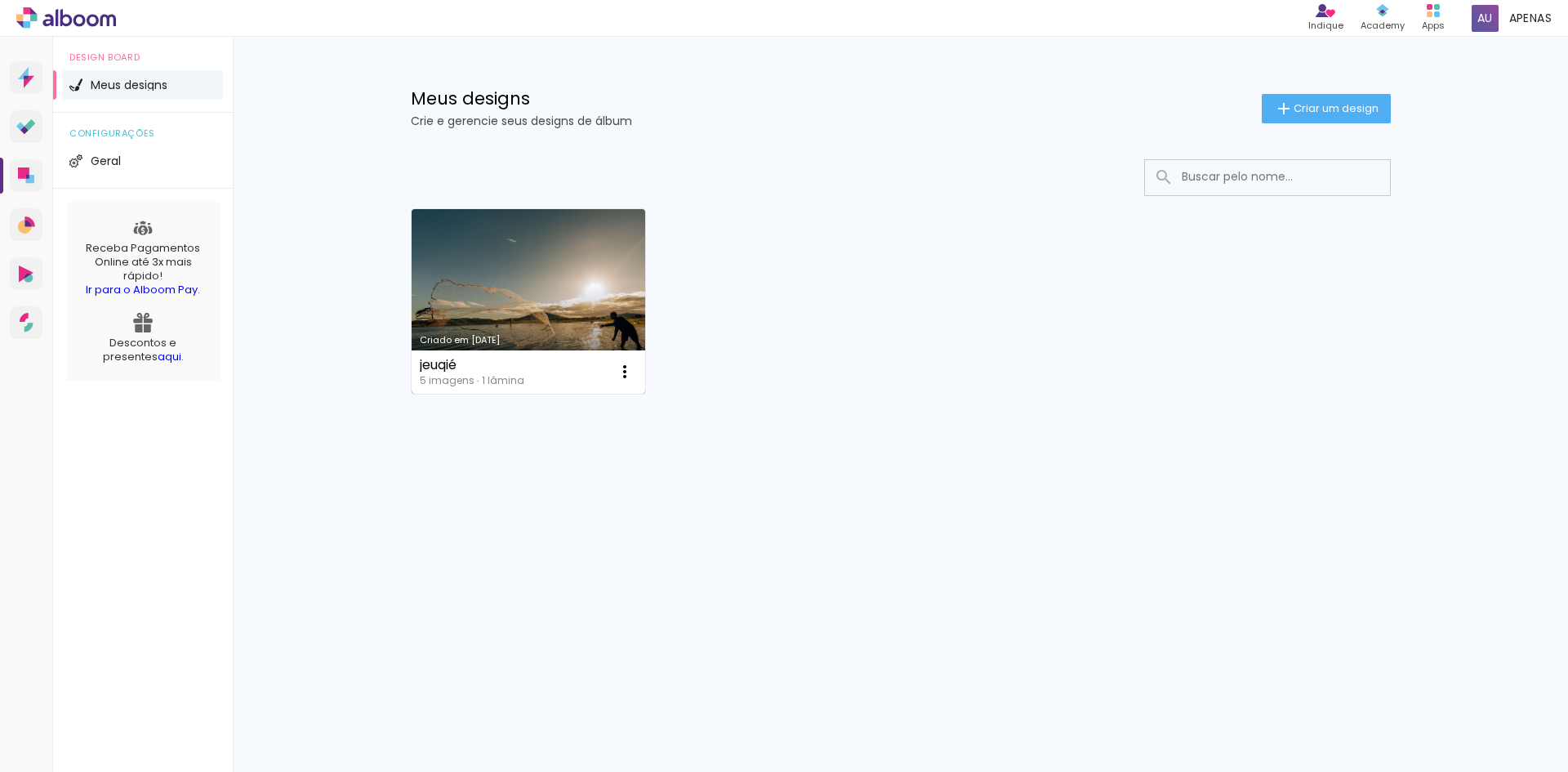
click at [511, 295] on link "Criado em [DATE]" at bounding box center [528, 301] width 235 height 185
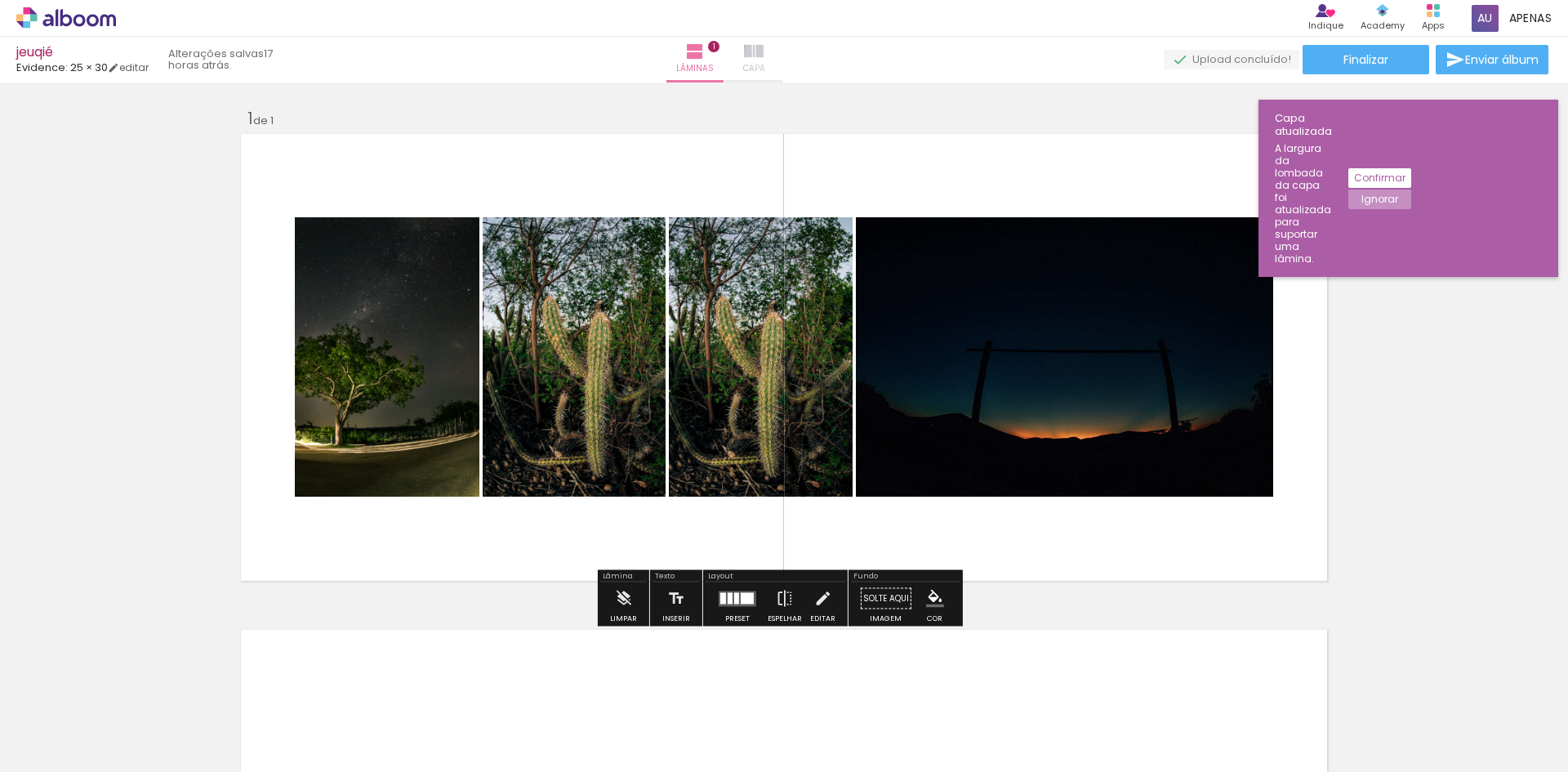
click at [763, 53] on iron-icon at bounding box center [754, 51] width 20 height 20
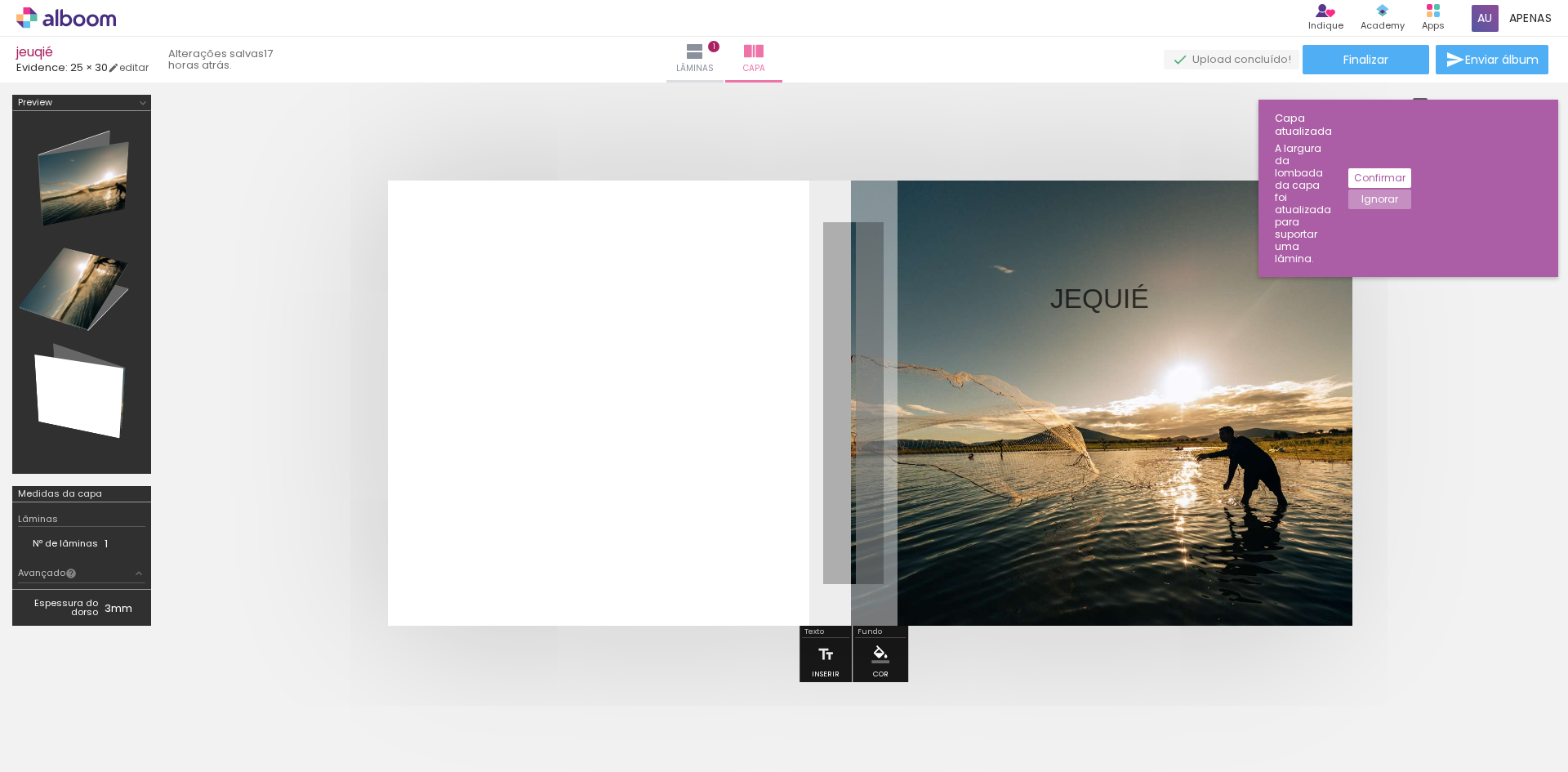
click at [1492, 339] on div at bounding box center [853, 403] width 1380 height 576
click at [0, 0] on slot "Confirmar" at bounding box center [0, 0] width 0 height 0
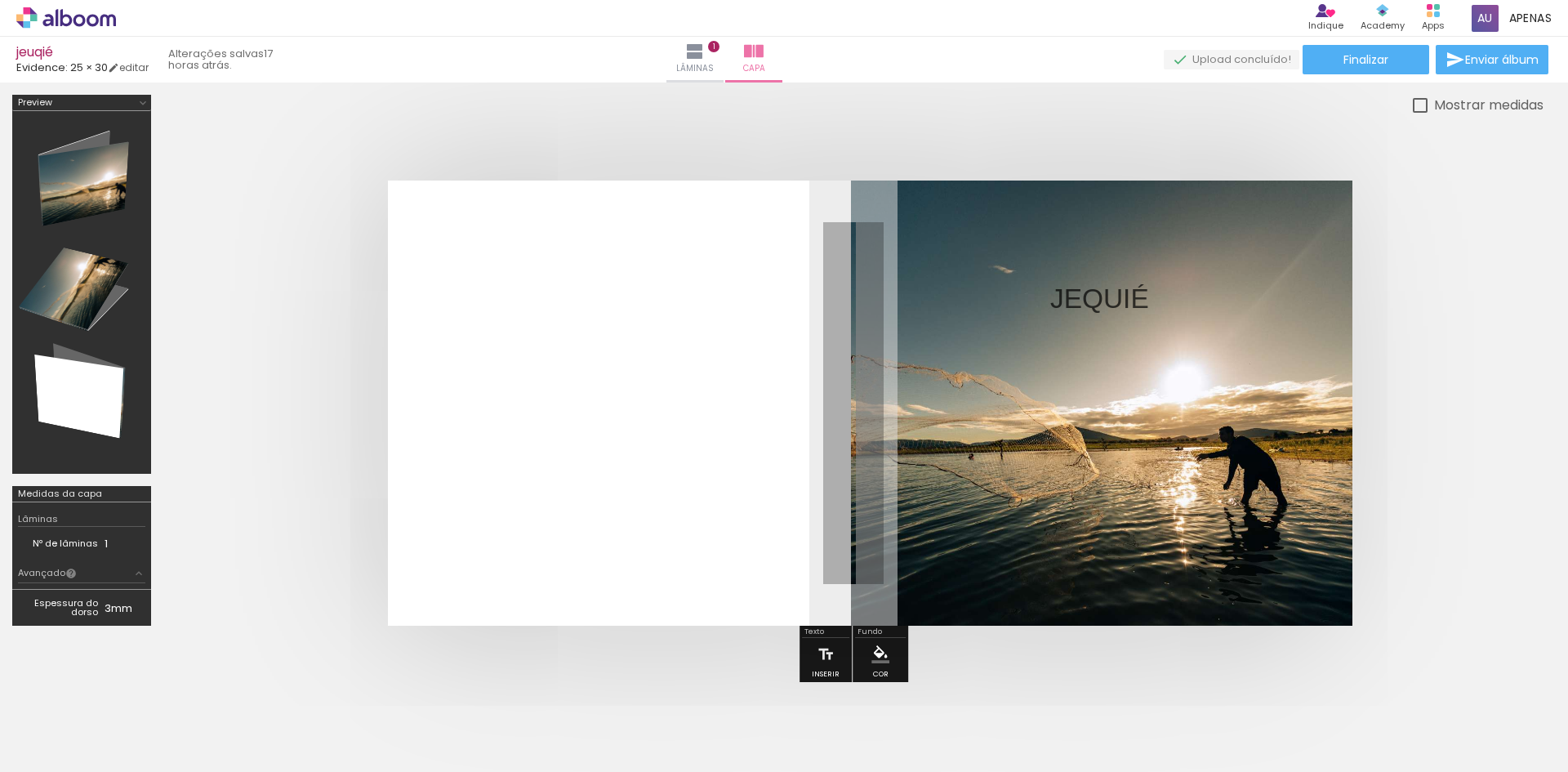
click at [1417, 106] on div at bounding box center [1420, 105] width 15 height 15
type paper-checkbox "on"
click at [1417, 106] on div at bounding box center [1420, 105] width 15 height 15
click at [1184, 321] on quentale-photo at bounding box center [1101, 403] width 501 height 445
click at [63, 745] on span "Adicionar Fotos" at bounding box center [58, 749] width 49 height 18
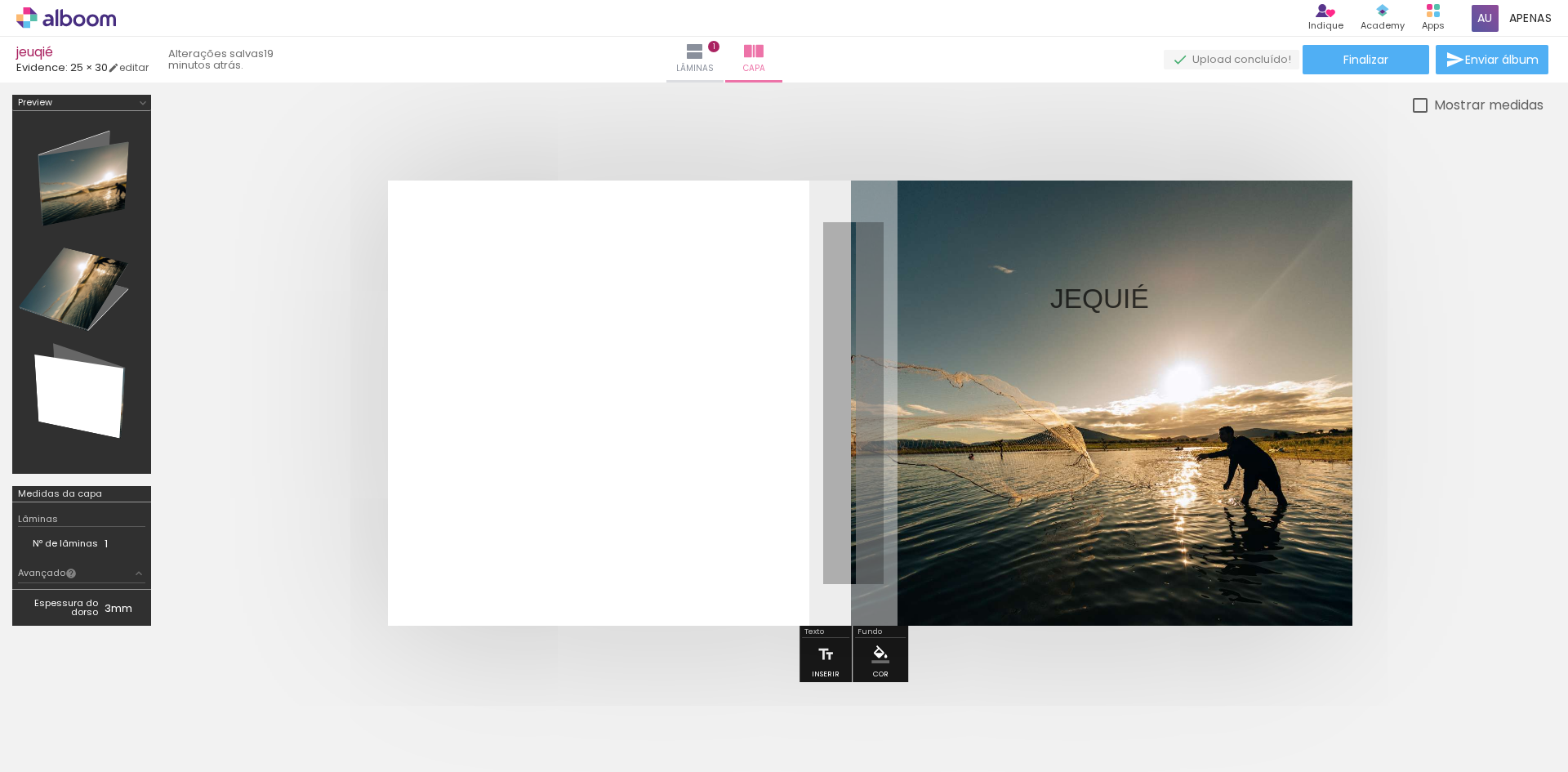
click at [0, 0] on input "file" at bounding box center [0, 0] width 0 height 0
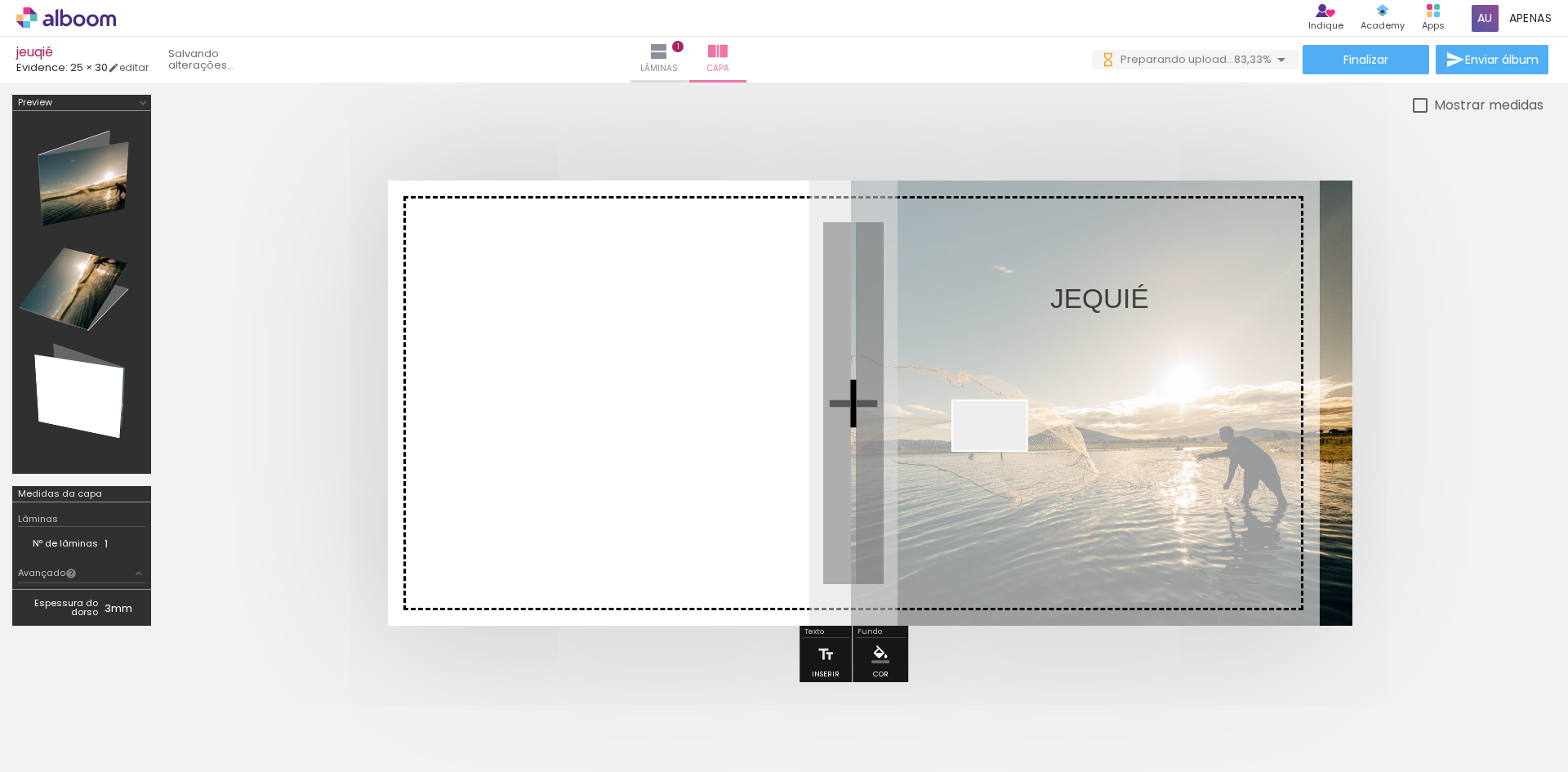
drag, startPoint x: 629, startPoint y: 739, endPoint x: 1021, endPoint y: 438, distance: 494.2
click at [1021, 438] on quentale-workspace at bounding box center [784, 386] width 1568 height 772
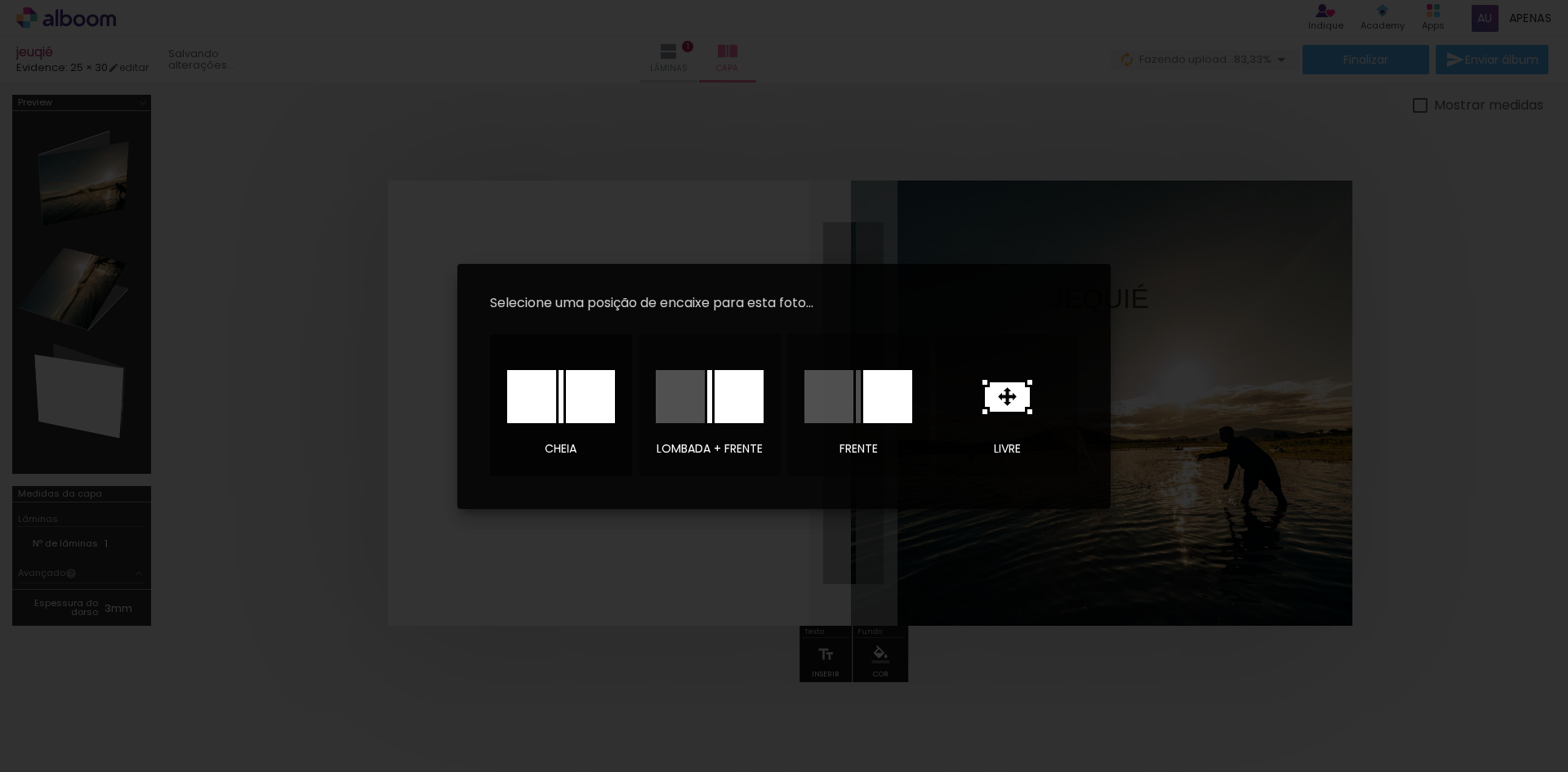
click at [538, 399] on div at bounding box center [531, 396] width 49 height 53
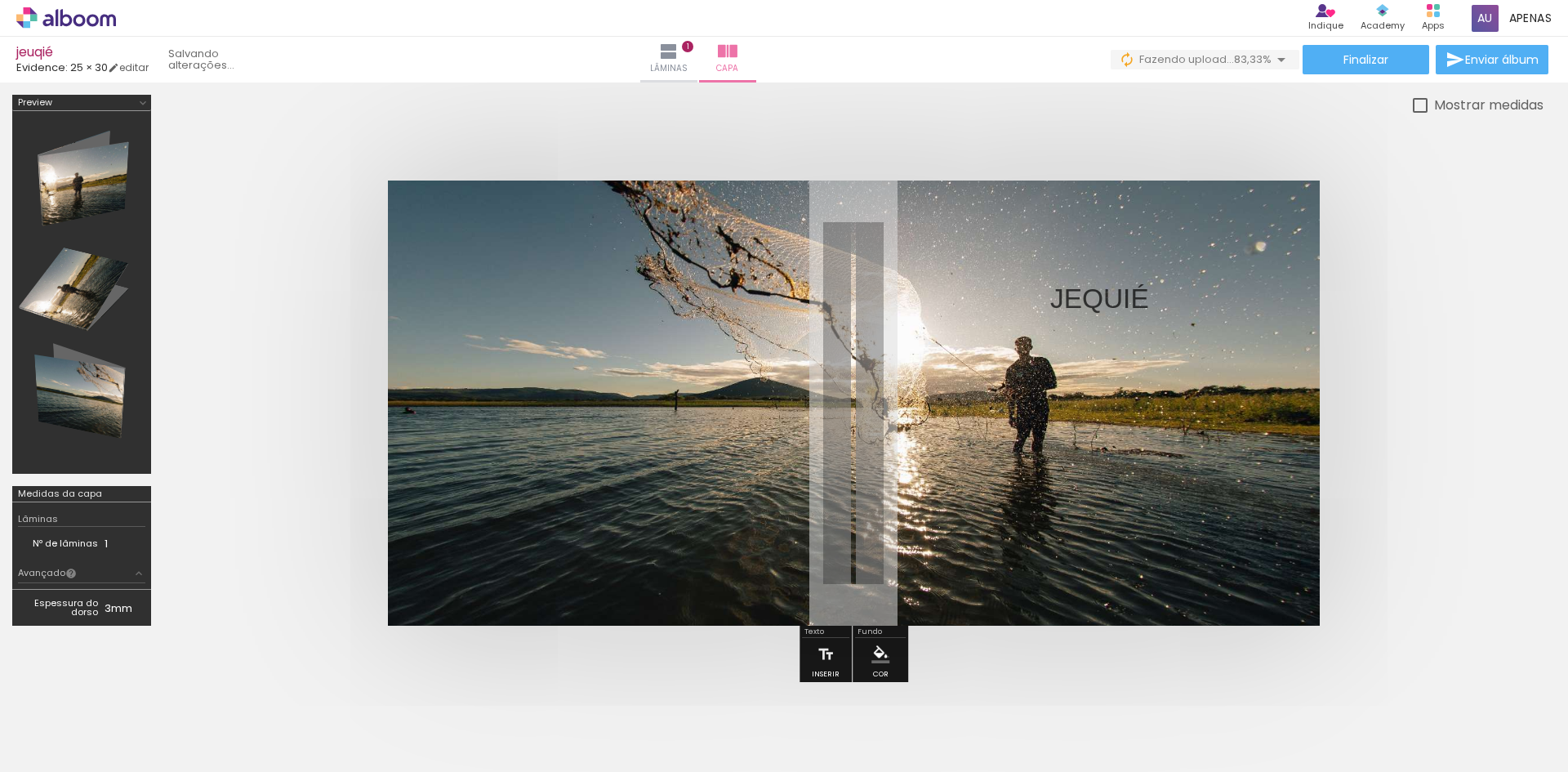
click at [886, 657] on iron-icon "color picker" at bounding box center [880, 654] width 18 height 18
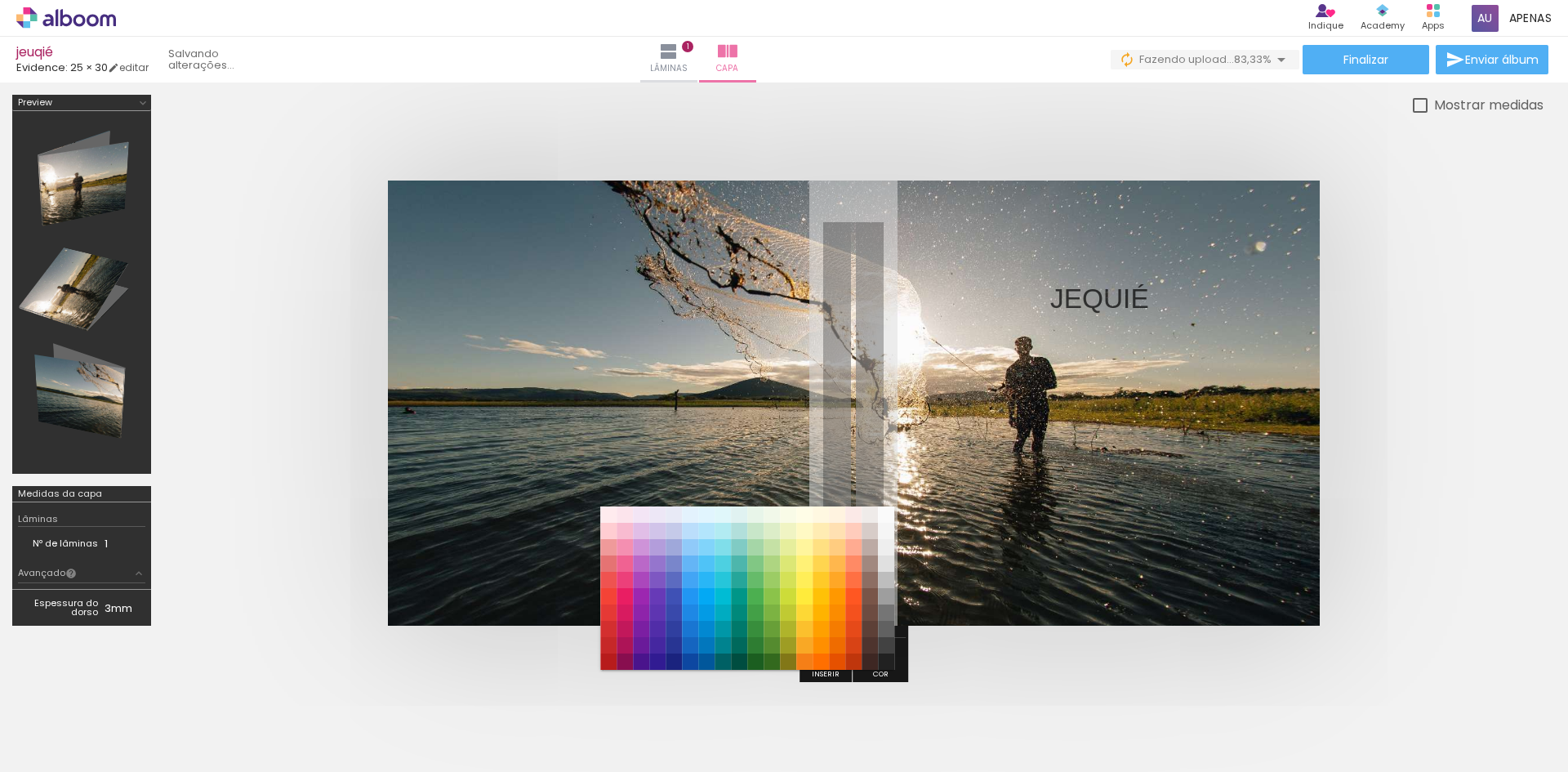
click at [1041, 461] on quentale-photo at bounding box center [853, 403] width 931 height 445
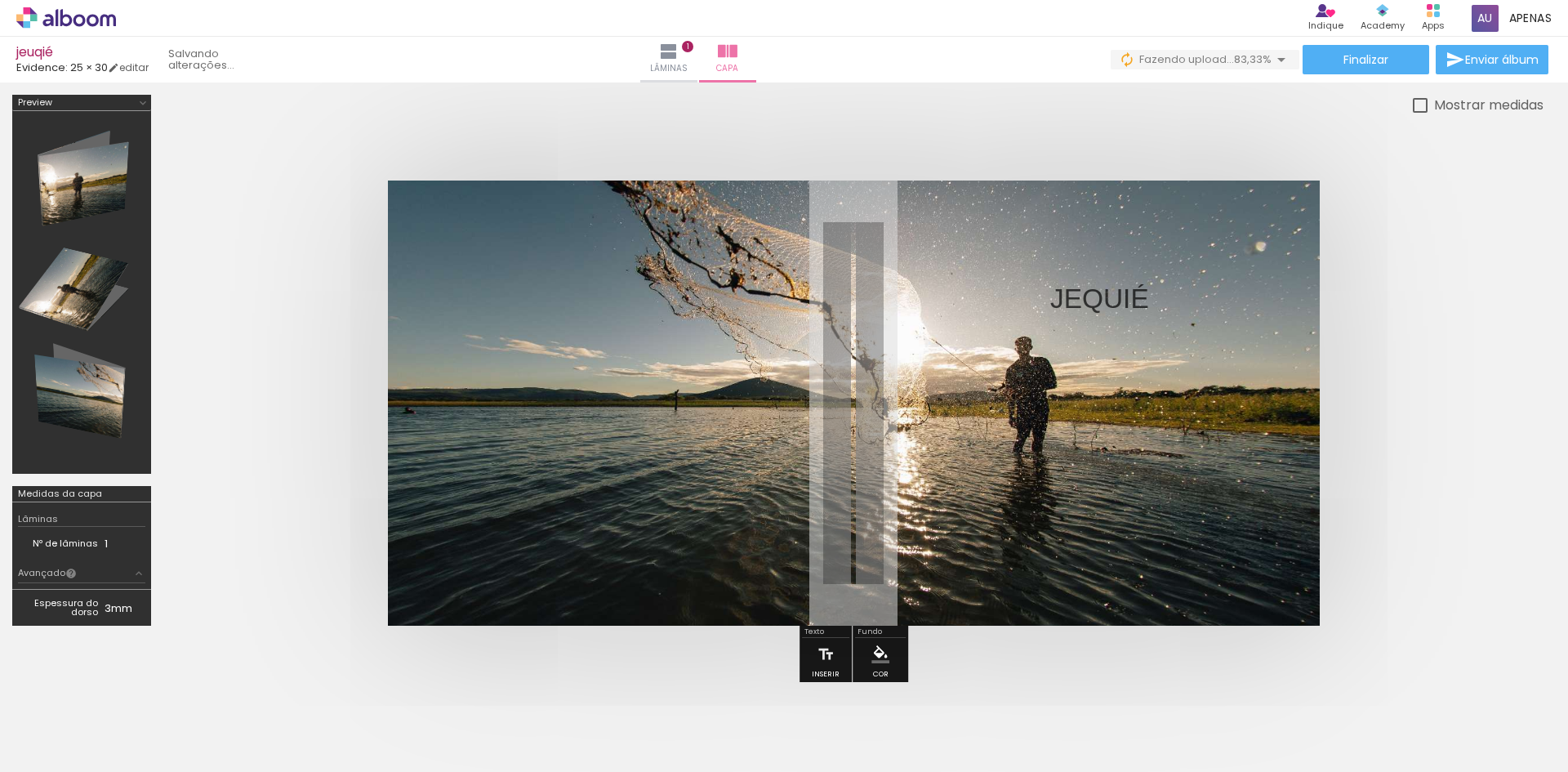
drag, startPoint x: 626, startPoint y: 222, endPoint x: 685, endPoint y: 228, distance: 59.3
type paper-slider "100"
click at [685, 209] on div "P&B Largura Cor" at bounding box center [882, 209] width 931 height 0
click at [0, 0] on slot "P&B" at bounding box center [0, 0] width 0 height 0
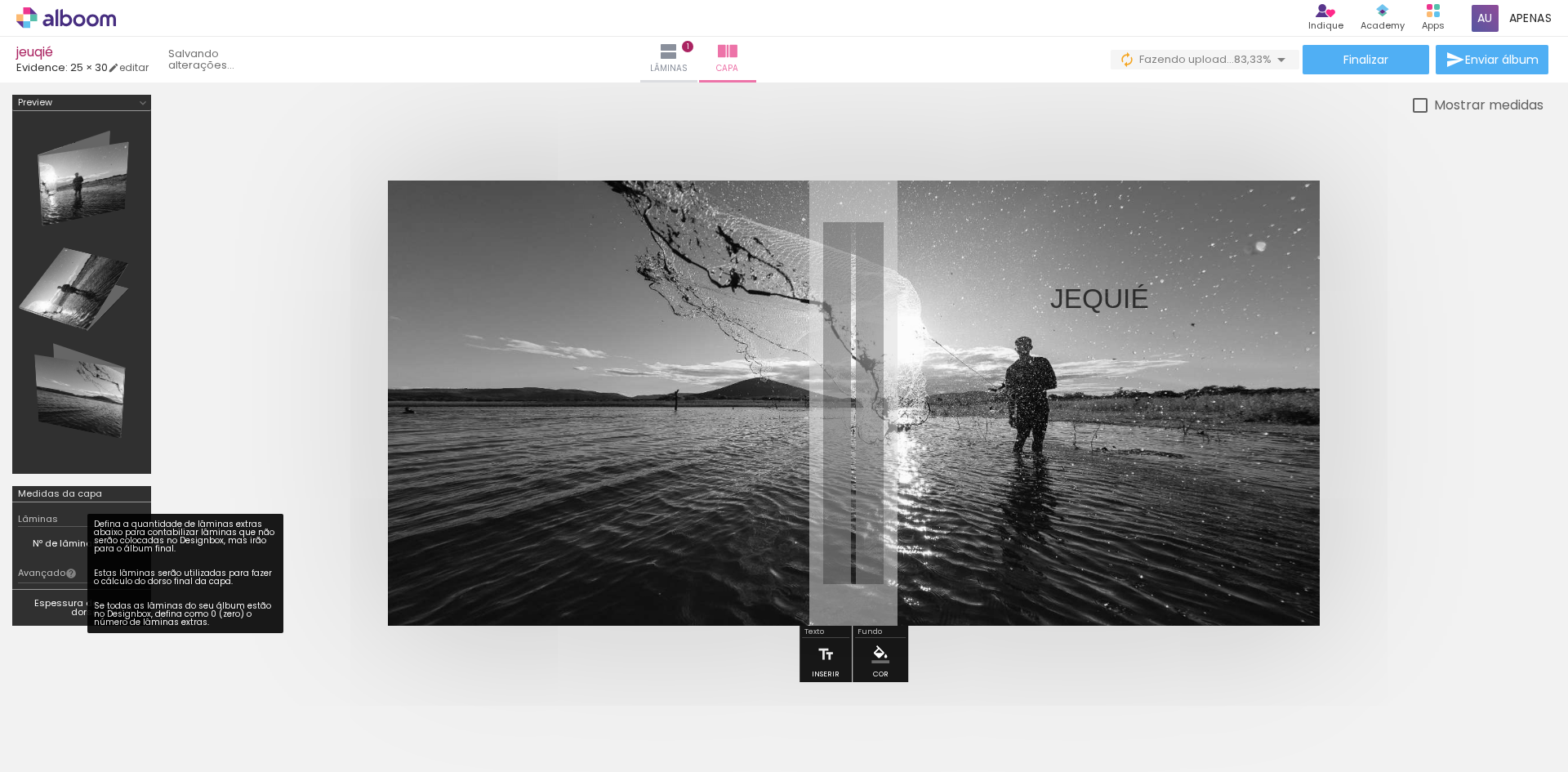
click at [72, 574] on iron-icon at bounding box center [70, 573] width 11 height 11
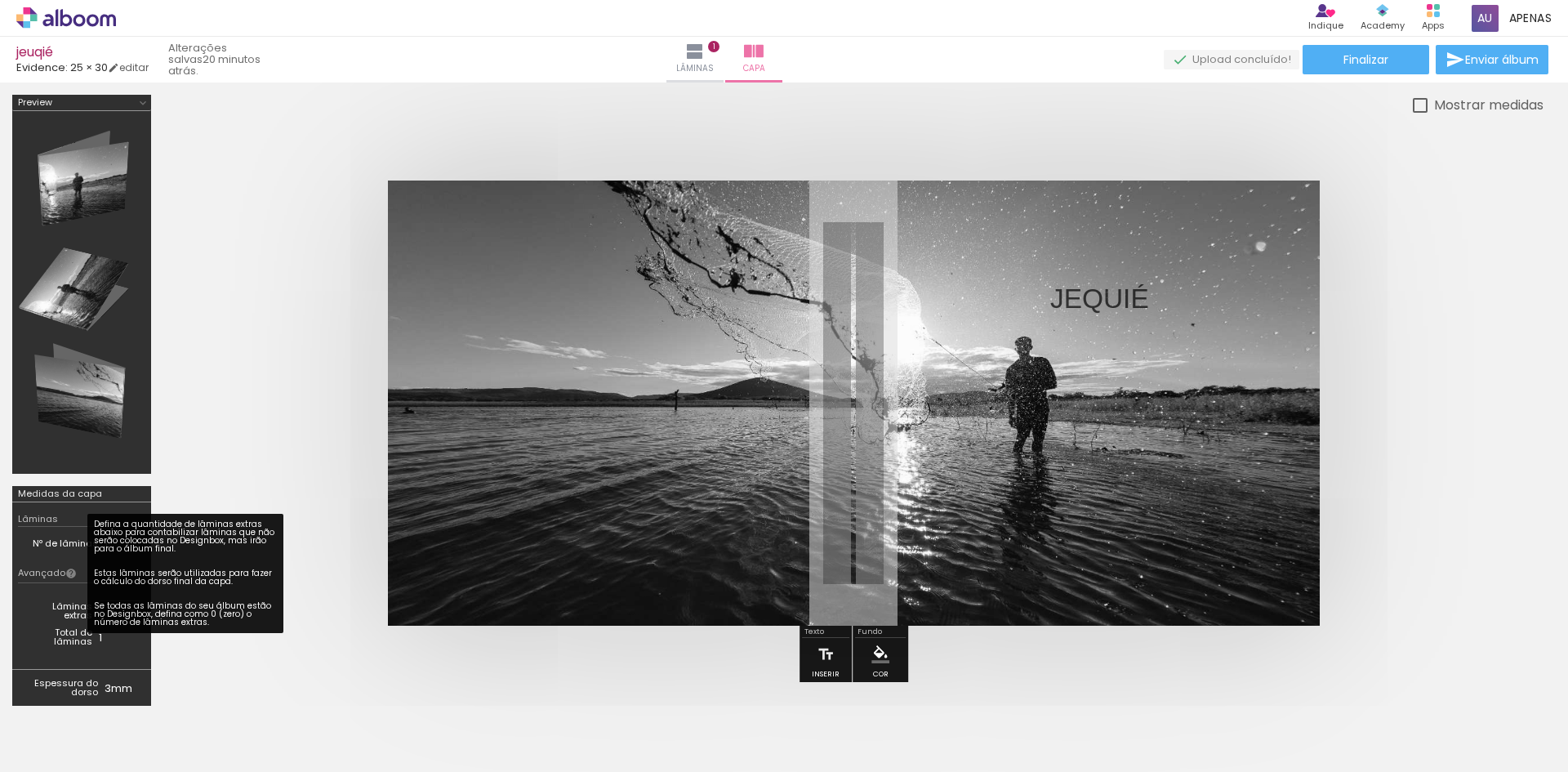
click at [72, 574] on iron-icon at bounding box center [70, 573] width 11 height 11
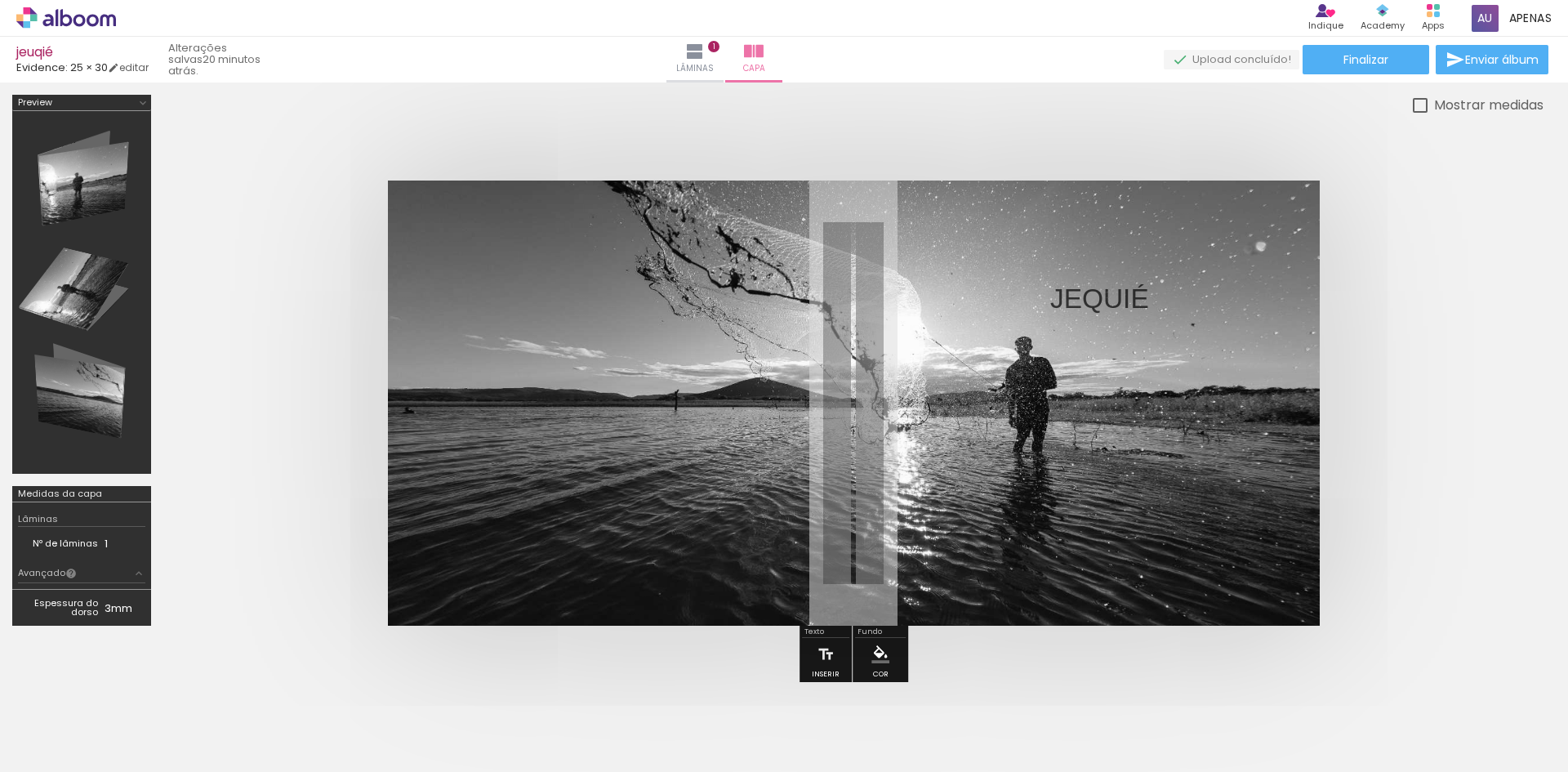
click at [72, 574] on iron-icon at bounding box center [70, 573] width 11 height 11
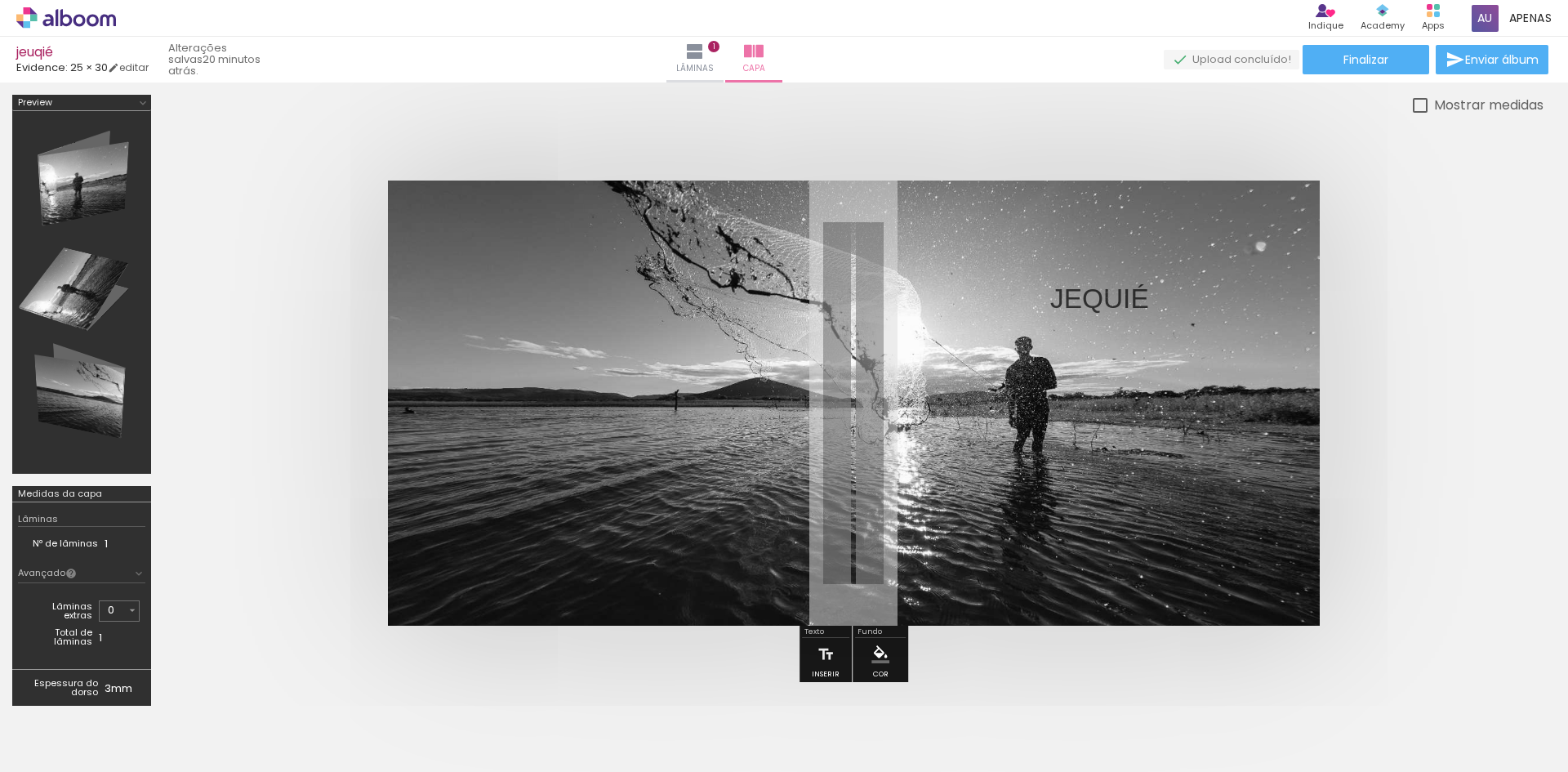
scroll to position [81, 0]
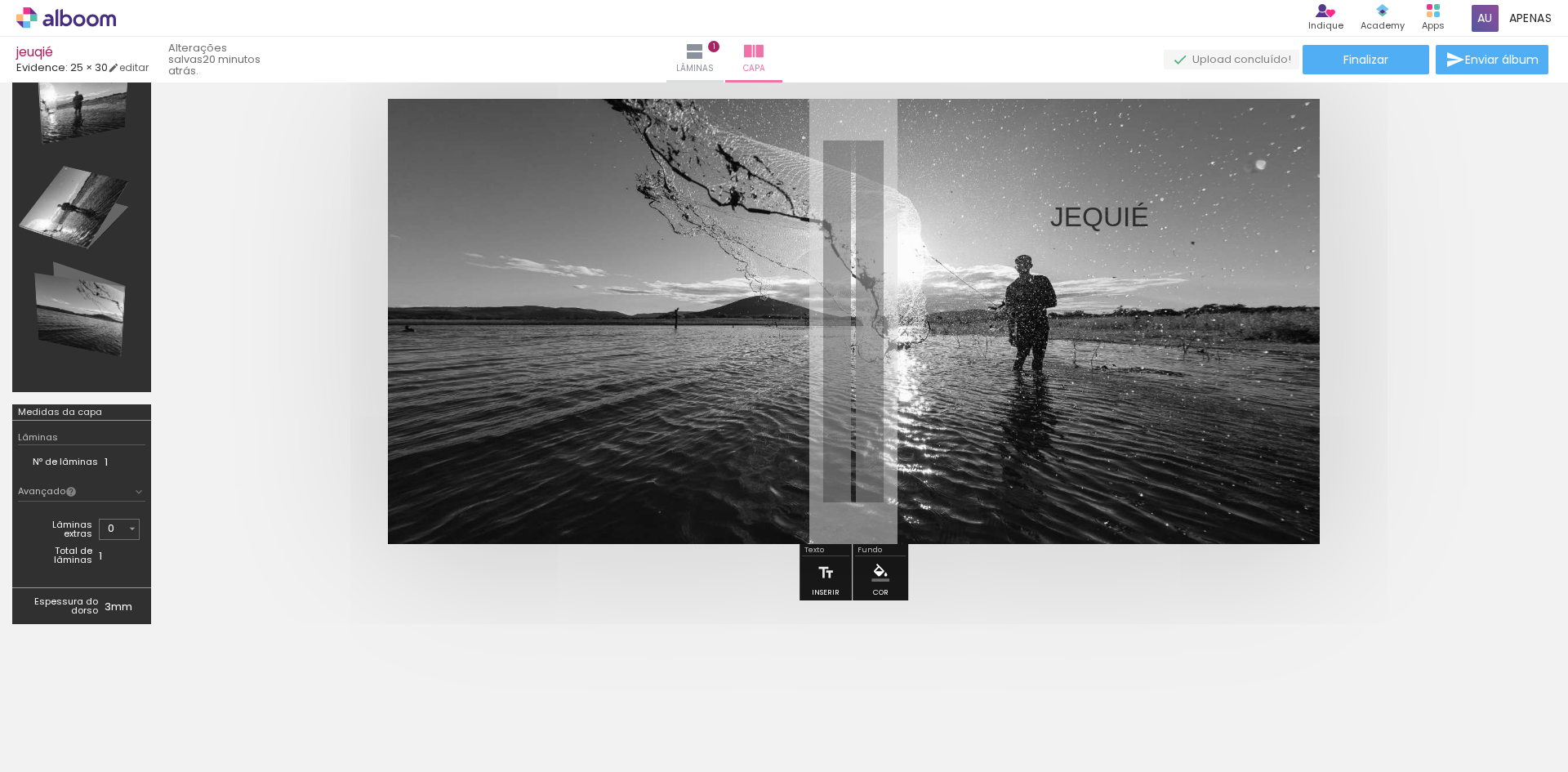
click at [97, 557] on td "Total de lâminas" at bounding box center [61, 555] width 75 height 24
click at [137, 529] on iron-icon at bounding box center [132, 528] width 13 height 13
click at [0, 0] on slot "30" at bounding box center [0, 0] width 0 height 0
type input "30"
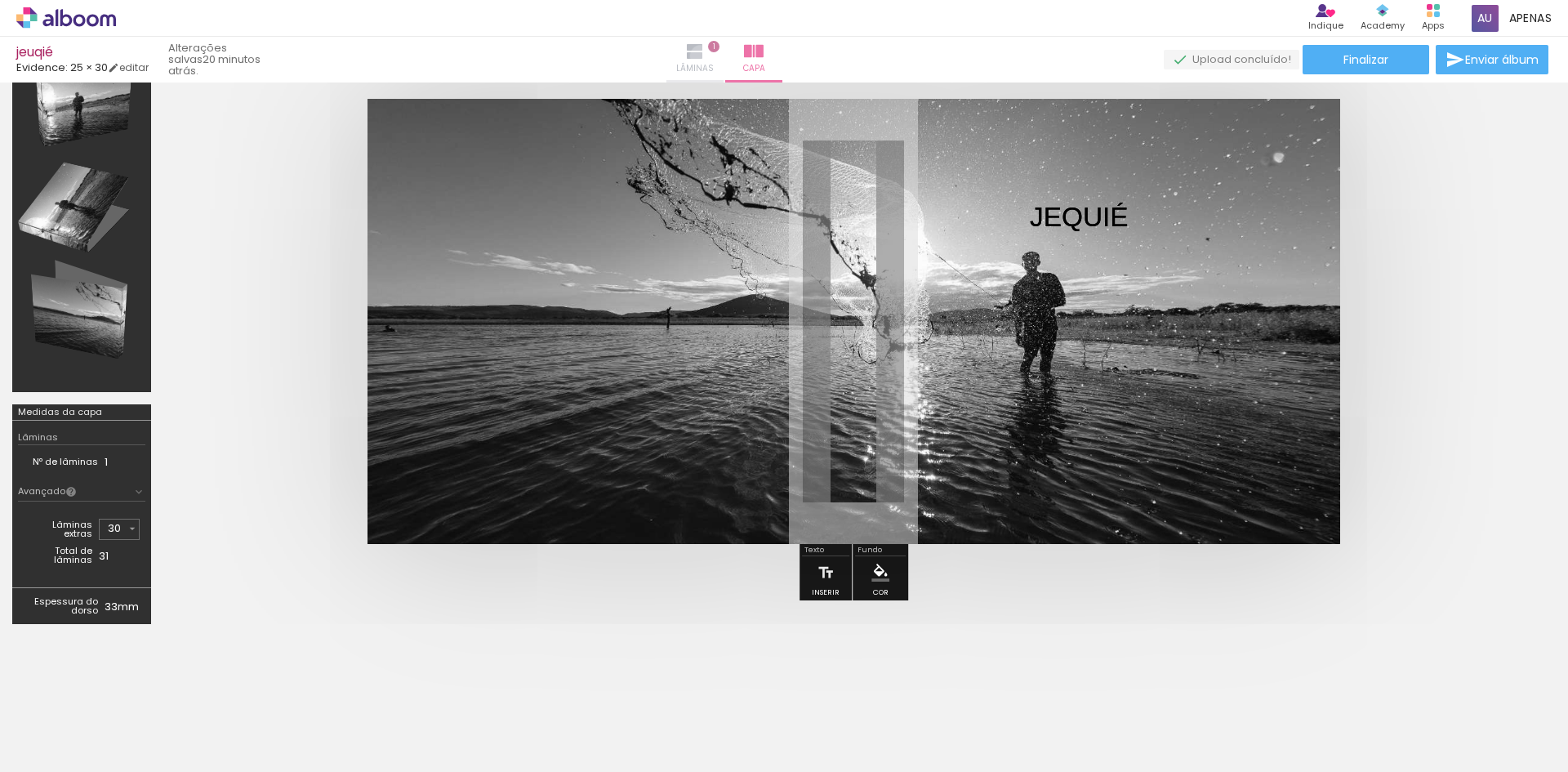
click at [704, 55] on iron-icon at bounding box center [695, 51] width 20 height 20
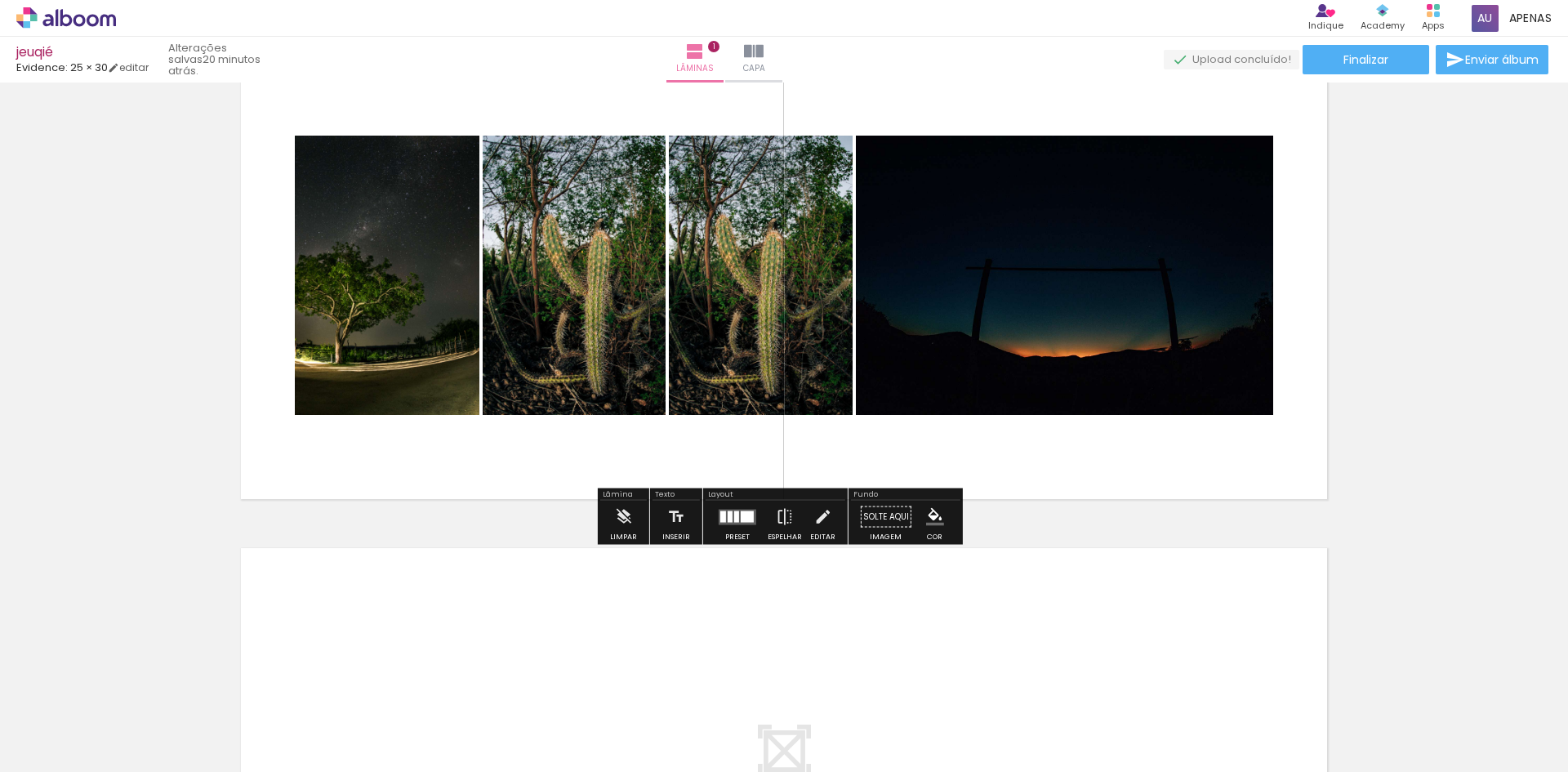
click at [1416, 252] on div "Inserir lâmina 1 de 1" at bounding box center [784, 503] width 1568 height 992
click at [704, 53] on iron-icon at bounding box center [695, 51] width 20 height 20
click at [704, 52] on iron-icon at bounding box center [695, 51] width 20 height 20
click at [704, 59] on iron-icon at bounding box center [695, 51] width 20 height 20
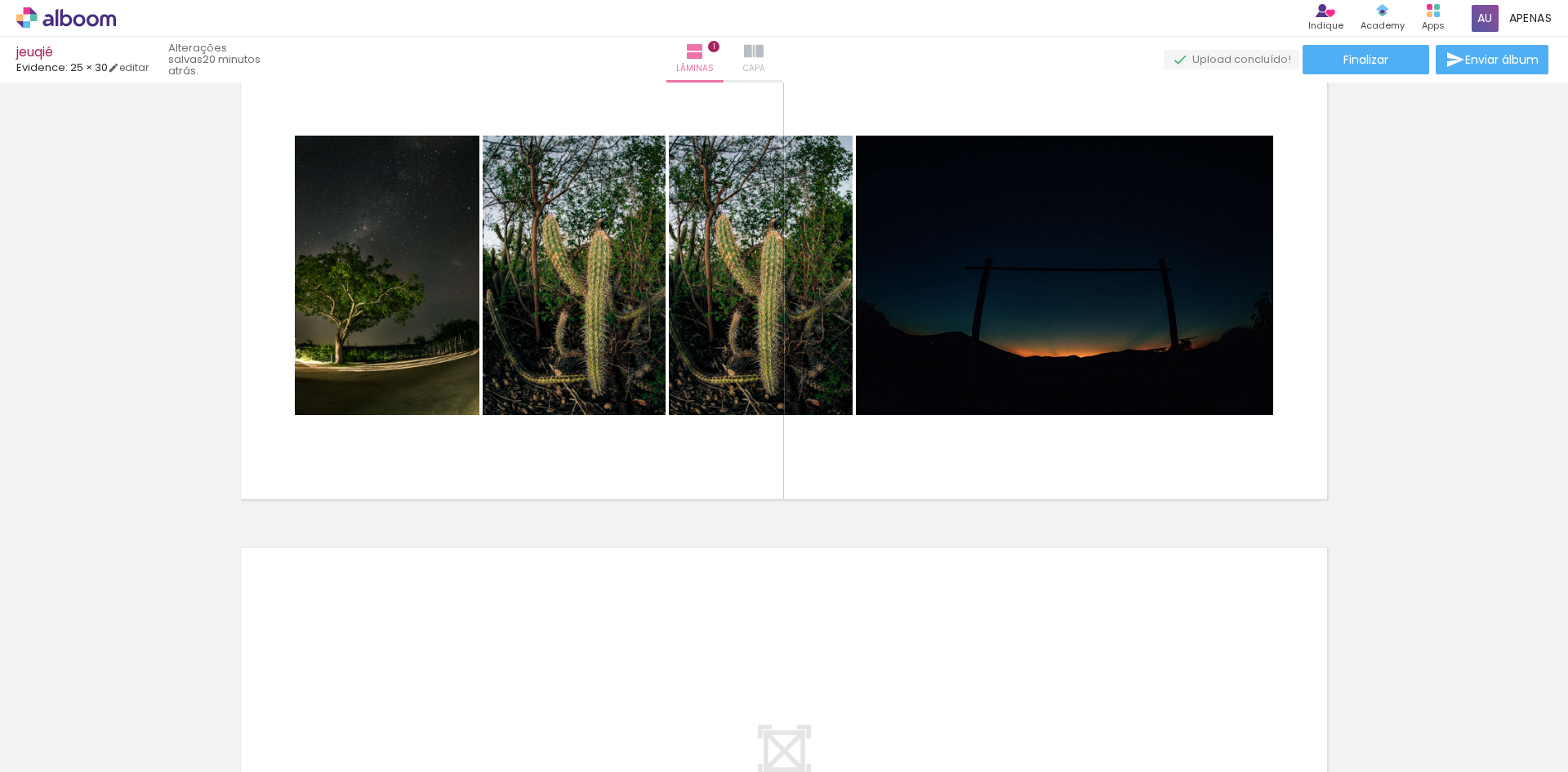
click at [763, 61] on iron-icon at bounding box center [754, 51] width 20 height 20
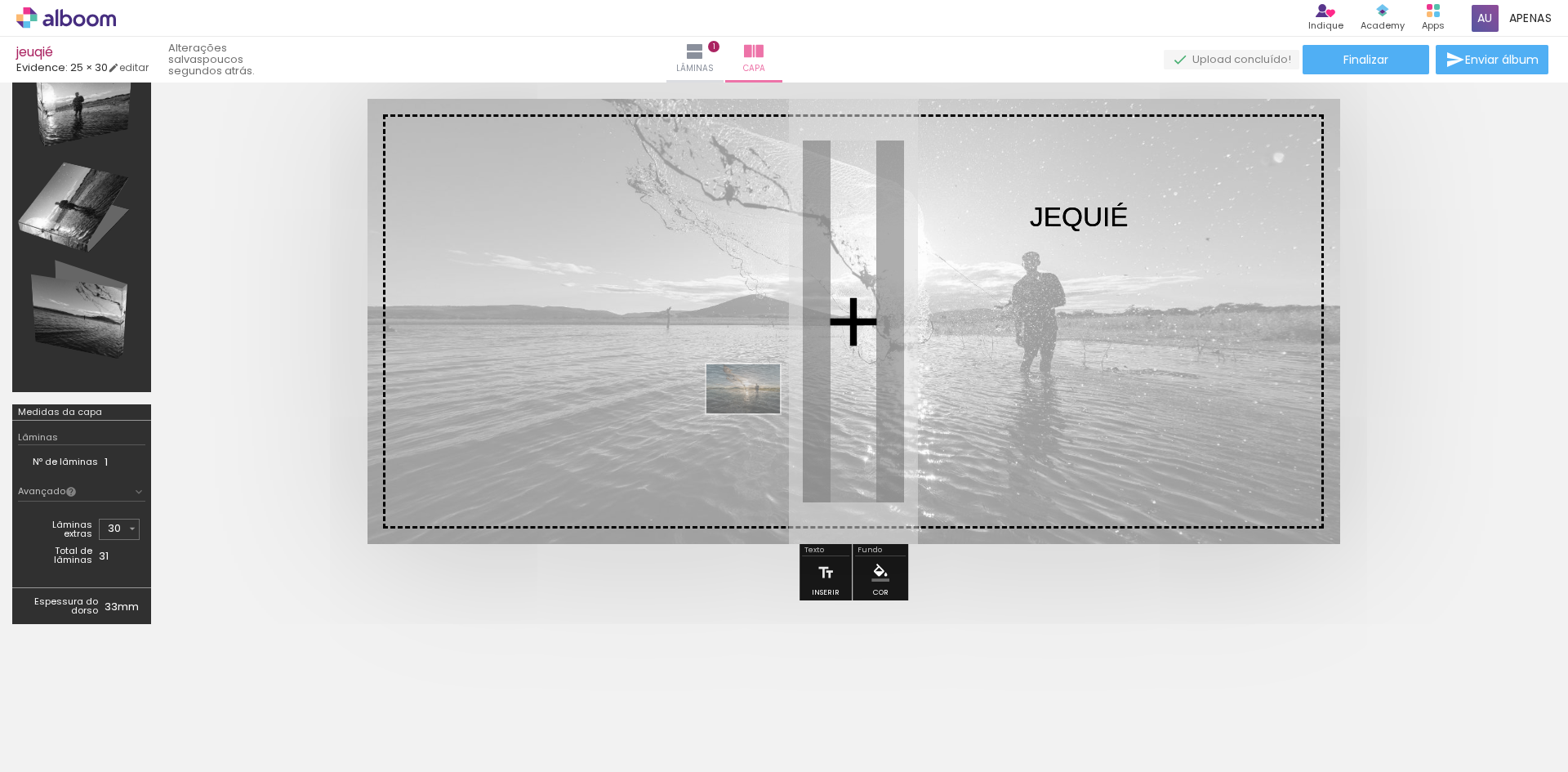
drag, startPoint x: 606, startPoint y: 718, endPoint x: 755, endPoint y: 412, distance: 340.3
click at [755, 412] on quentale-workspace at bounding box center [784, 386] width 1568 height 772
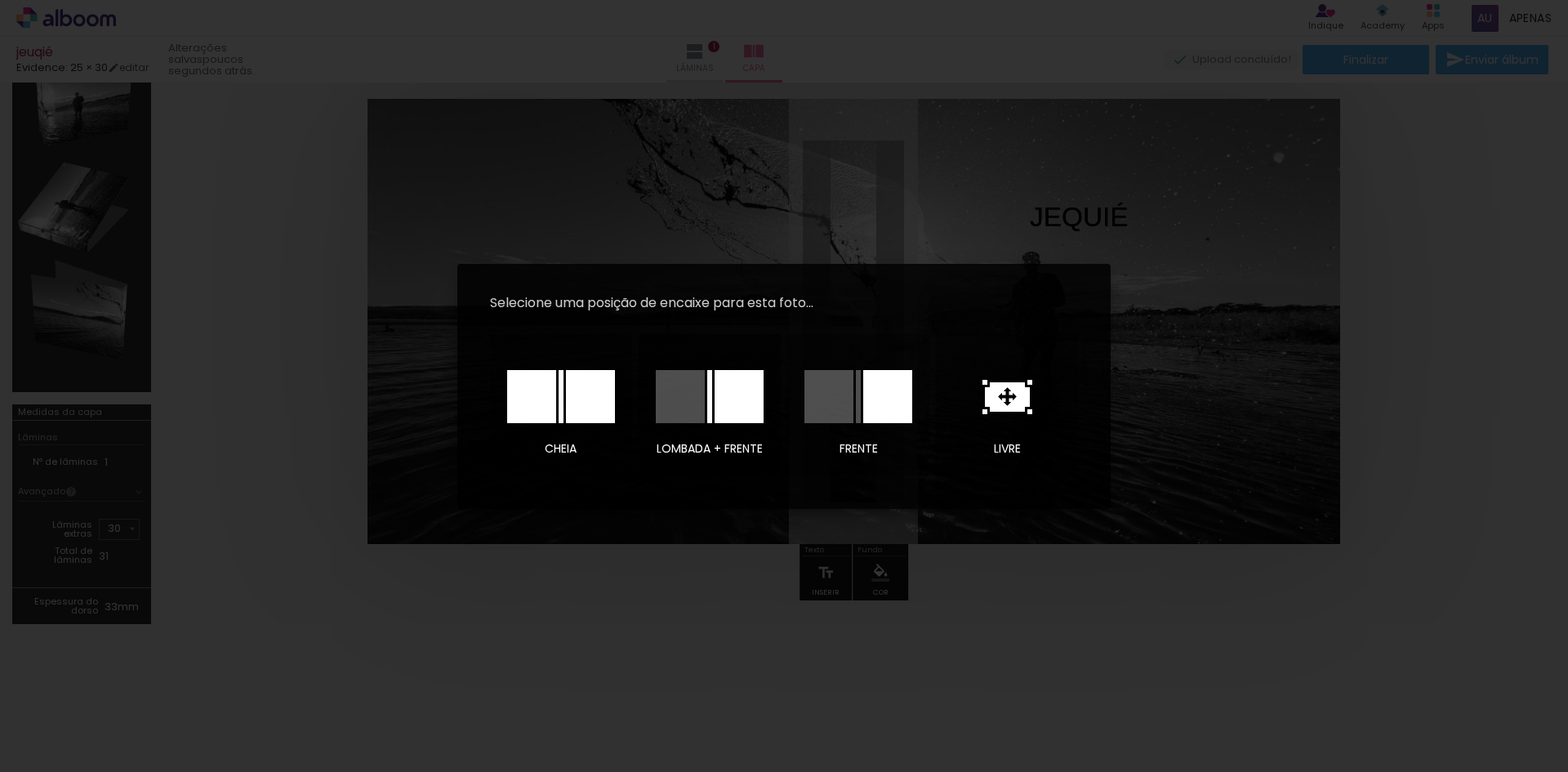
click at [695, 407] on div at bounding box center [680, 396] width 49 height 53
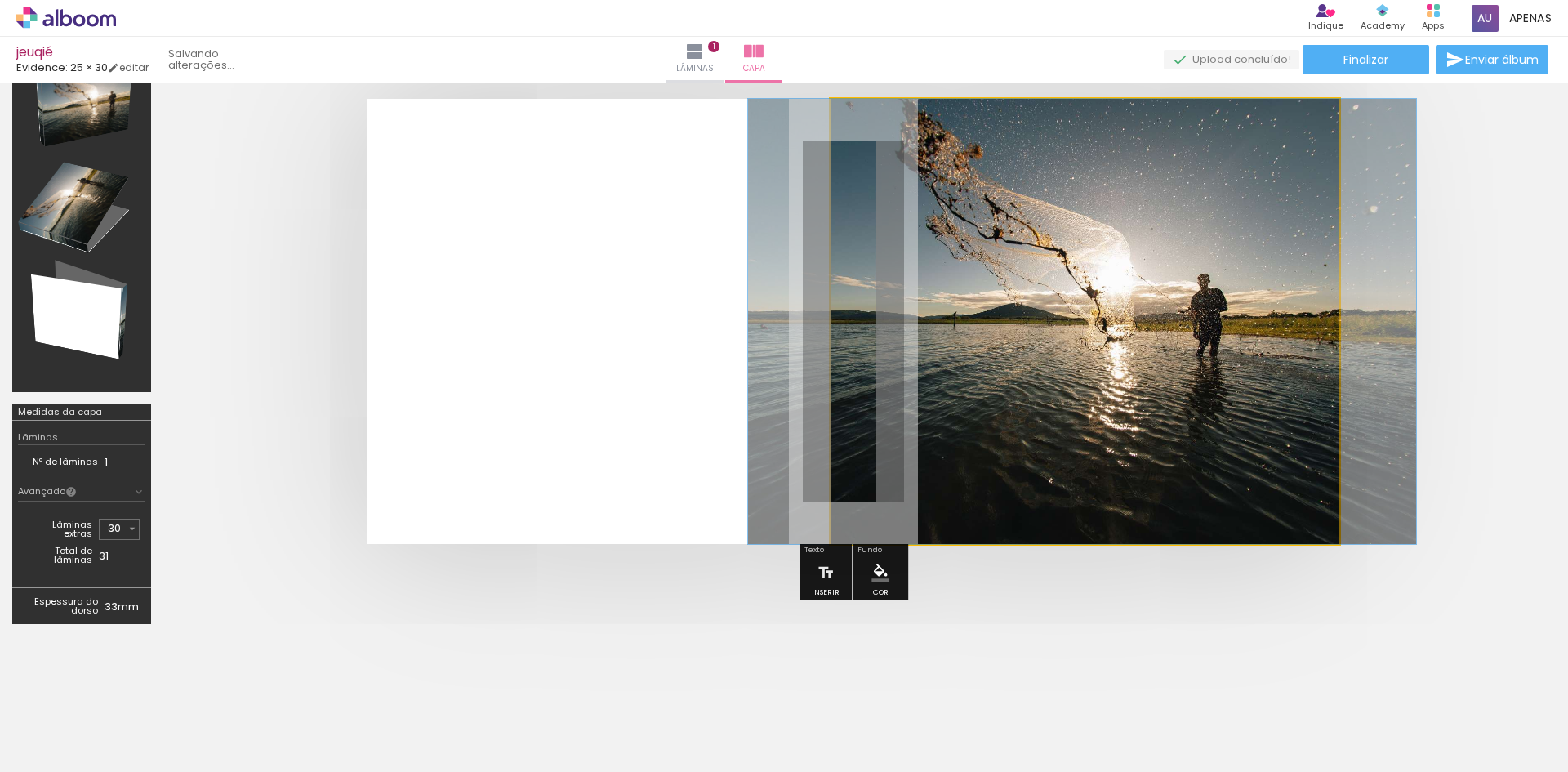
drag, startPoint x: 1074, startPoint y: 397, endPoint x: 1072, endPoint y: 464, distance: 67.0
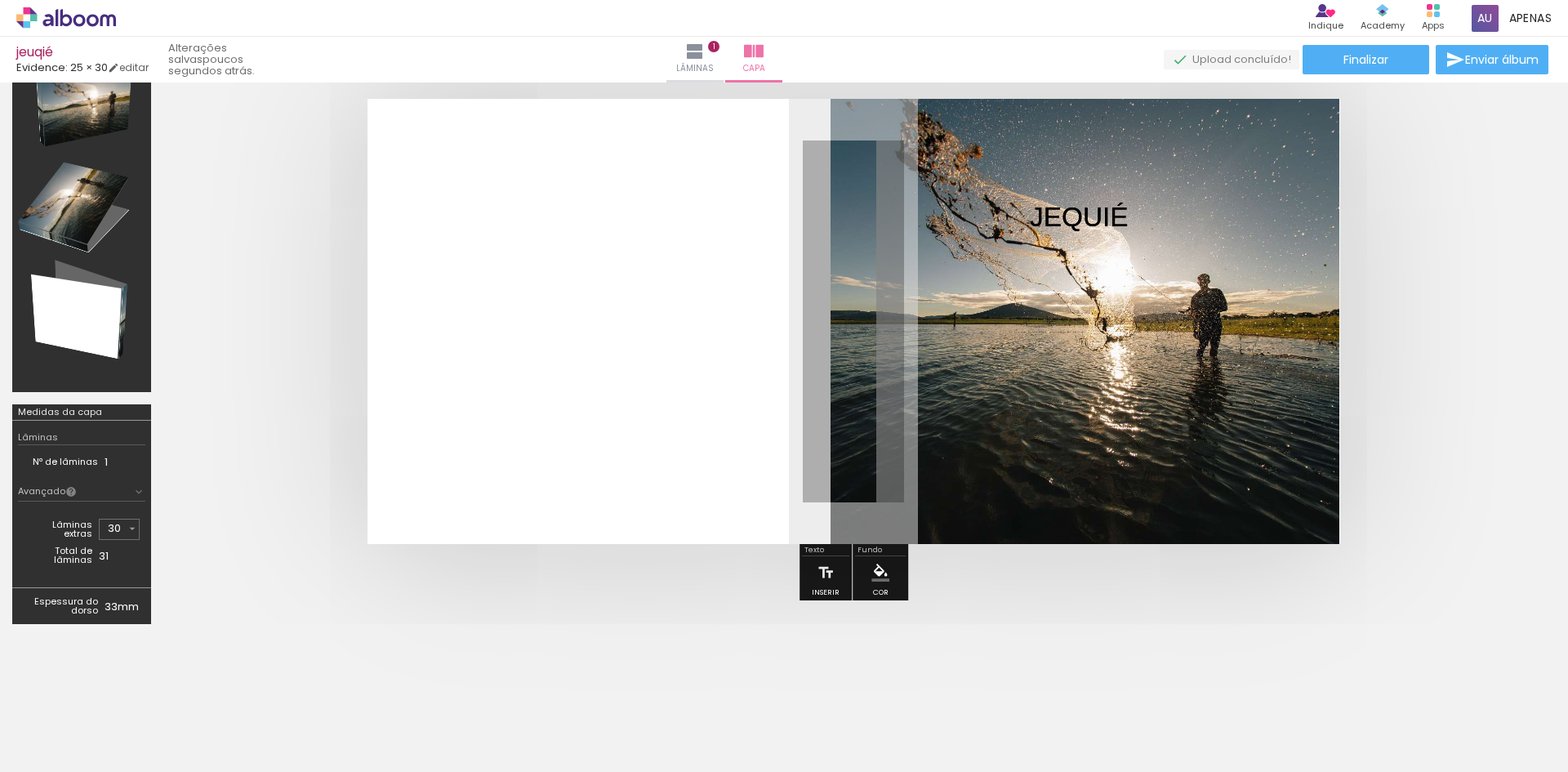
click at [1446, 392] on quentale-cover at bounding box center [853, 321] width 1249 height 445
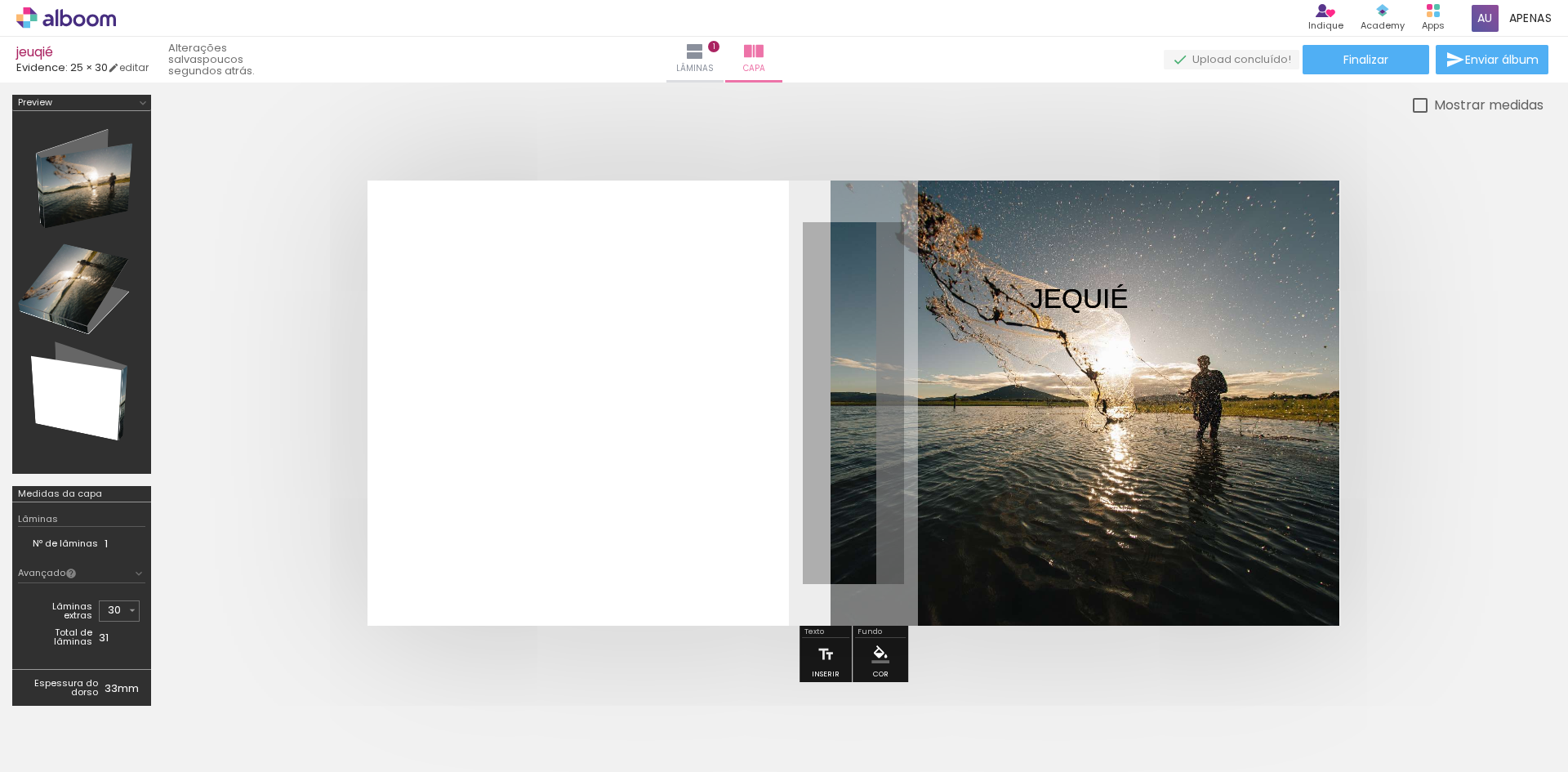
click at [75, 198] on div at bounding box center [81, 292] width 127 height 351
click at [971, 411] on quentale-photo at bounding box center [1085, 403] width 509 height 445
click at [1112, 234] on paper-button "P&B" at bounding box center [1105, 222] width 24 height 24
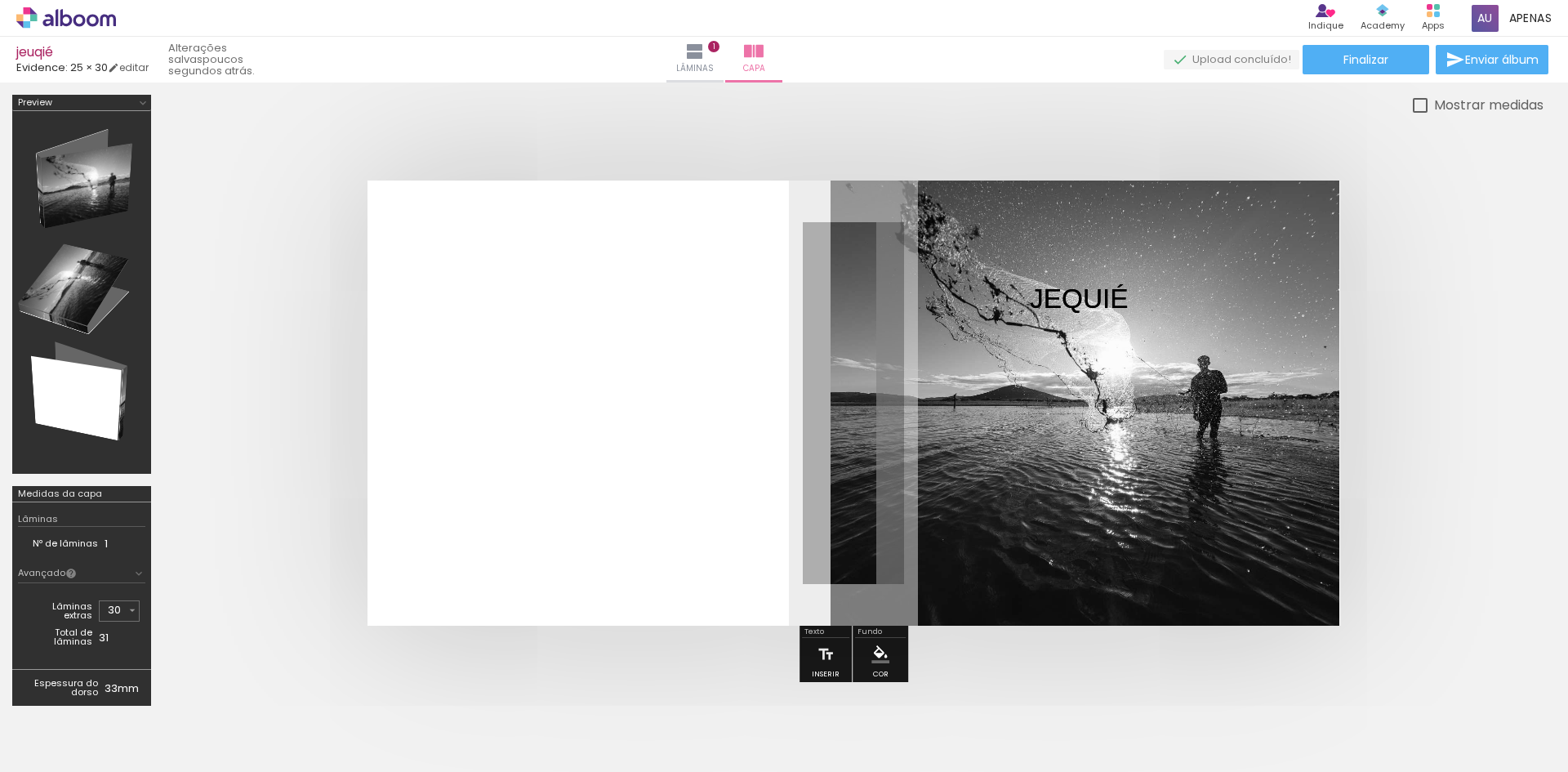
click at [1440, 348] on quentale-cover at bounding box center [853, 403] width 1249 height 445
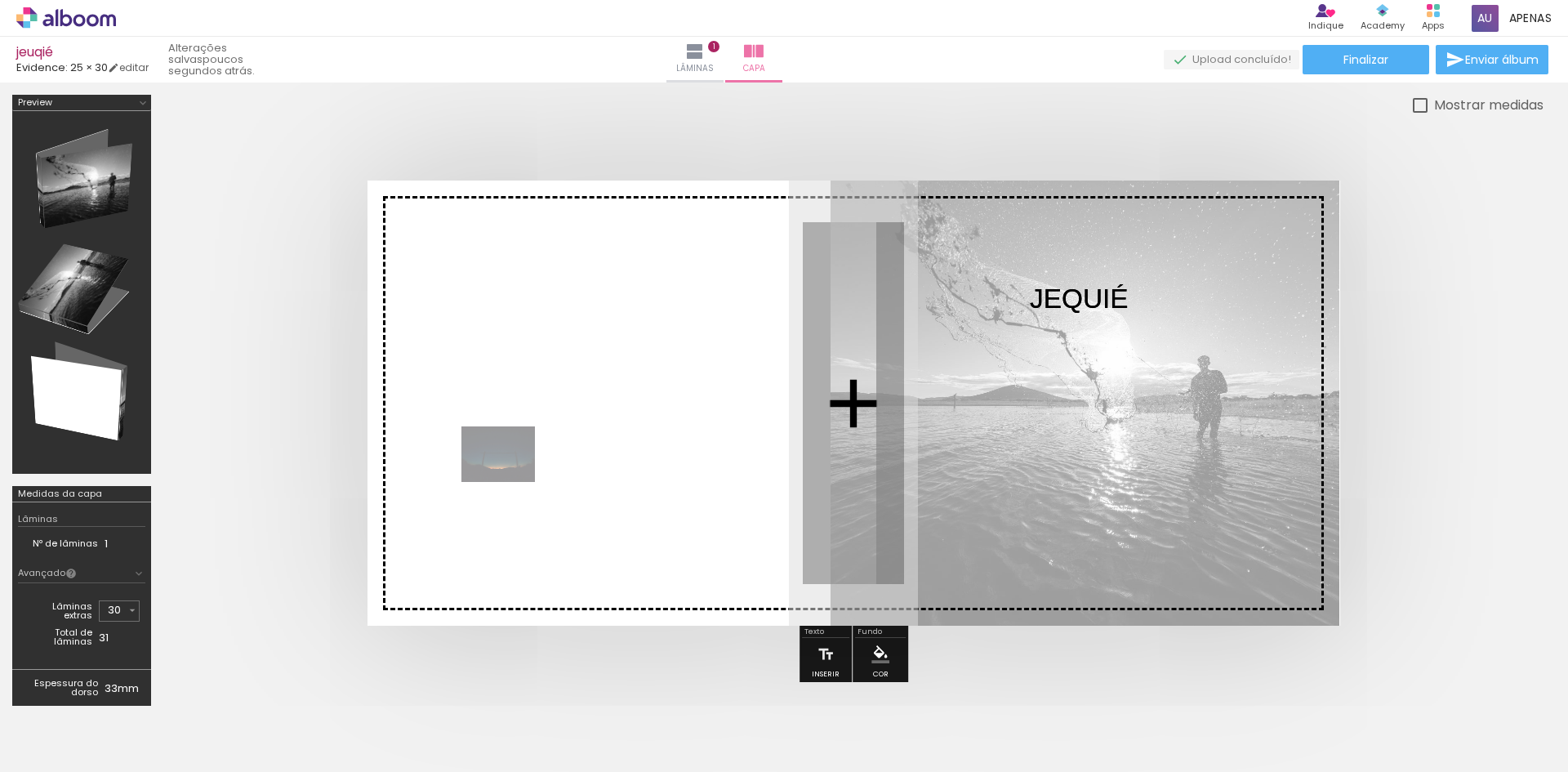
drag, startPoint x: 521, startPoint y: 730, endPoint x: 510, endPoint y: 476, distance: 254.2
click at [510, 476] on quentale-workspace at bounding box center [784, 386] width 1568 height 772
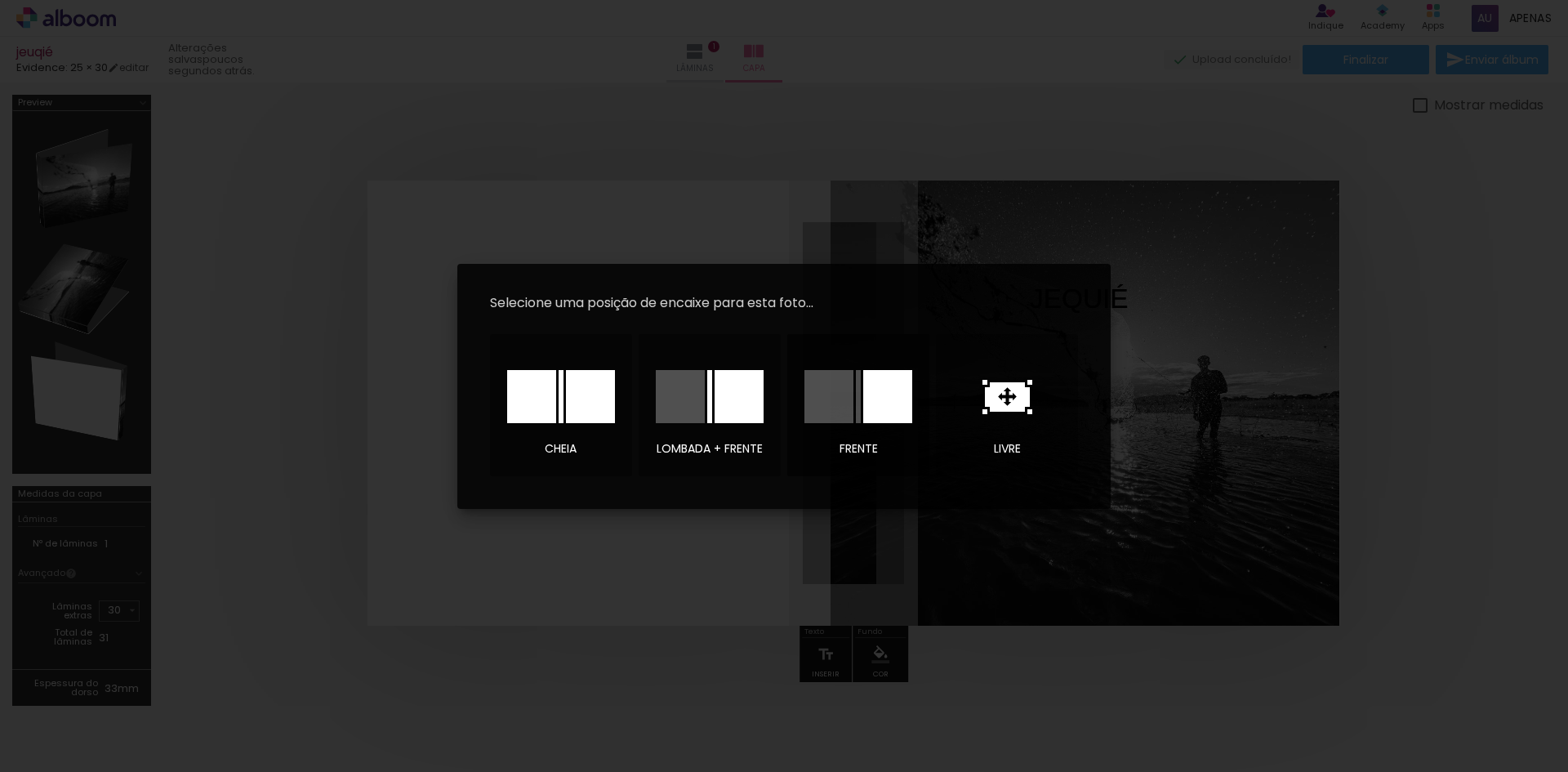
click at [827, 397] on div at bounding box center [828, 396] width 49 height 53
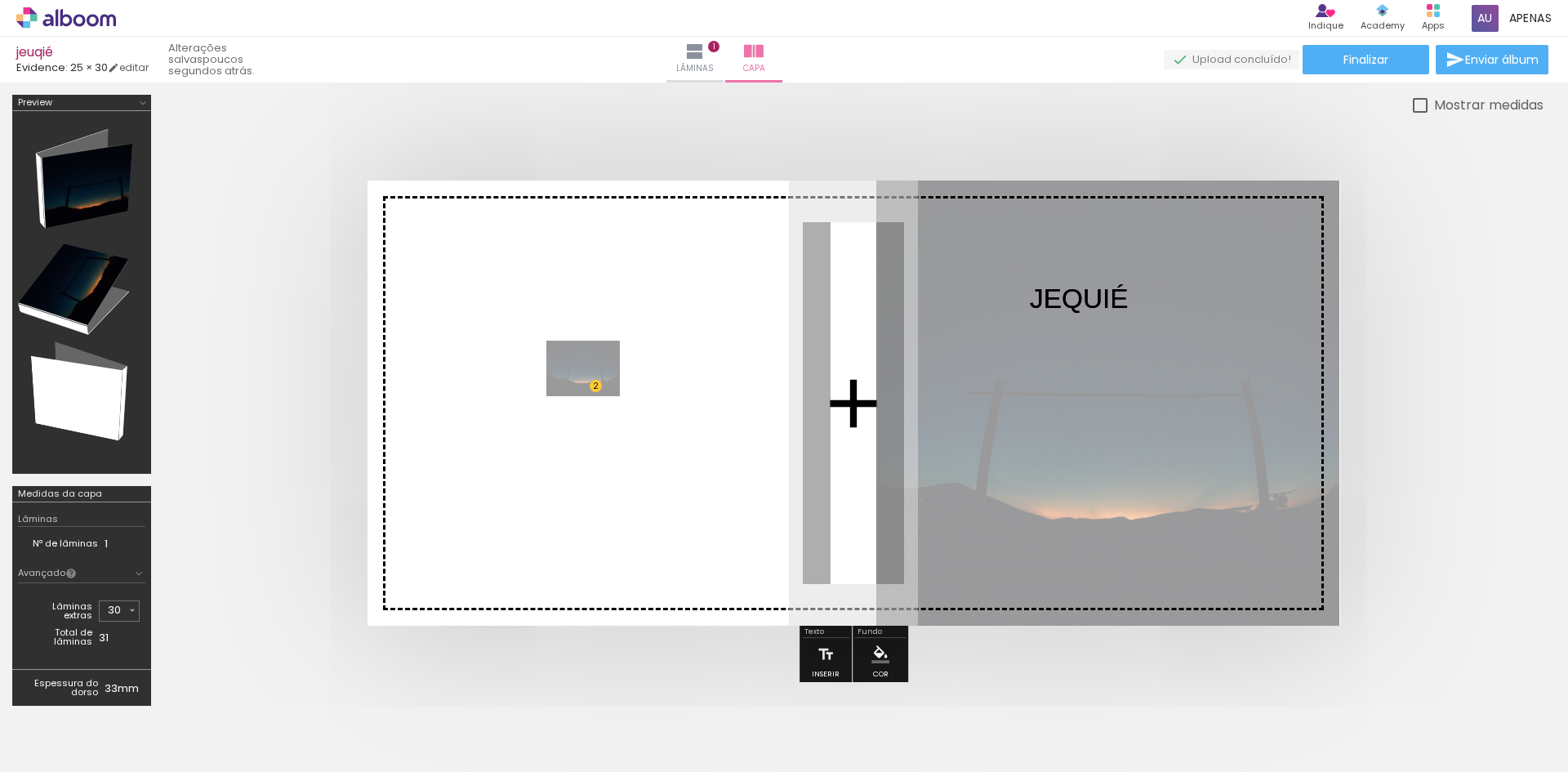
drag, startPoint x: 554, startPoint y: 727, endPoint x: 595, endPoint y: 390, distance: 339.5
click at [595, 390] on quentale-workspace at bounding box center [784, 386] width 1568 height 772
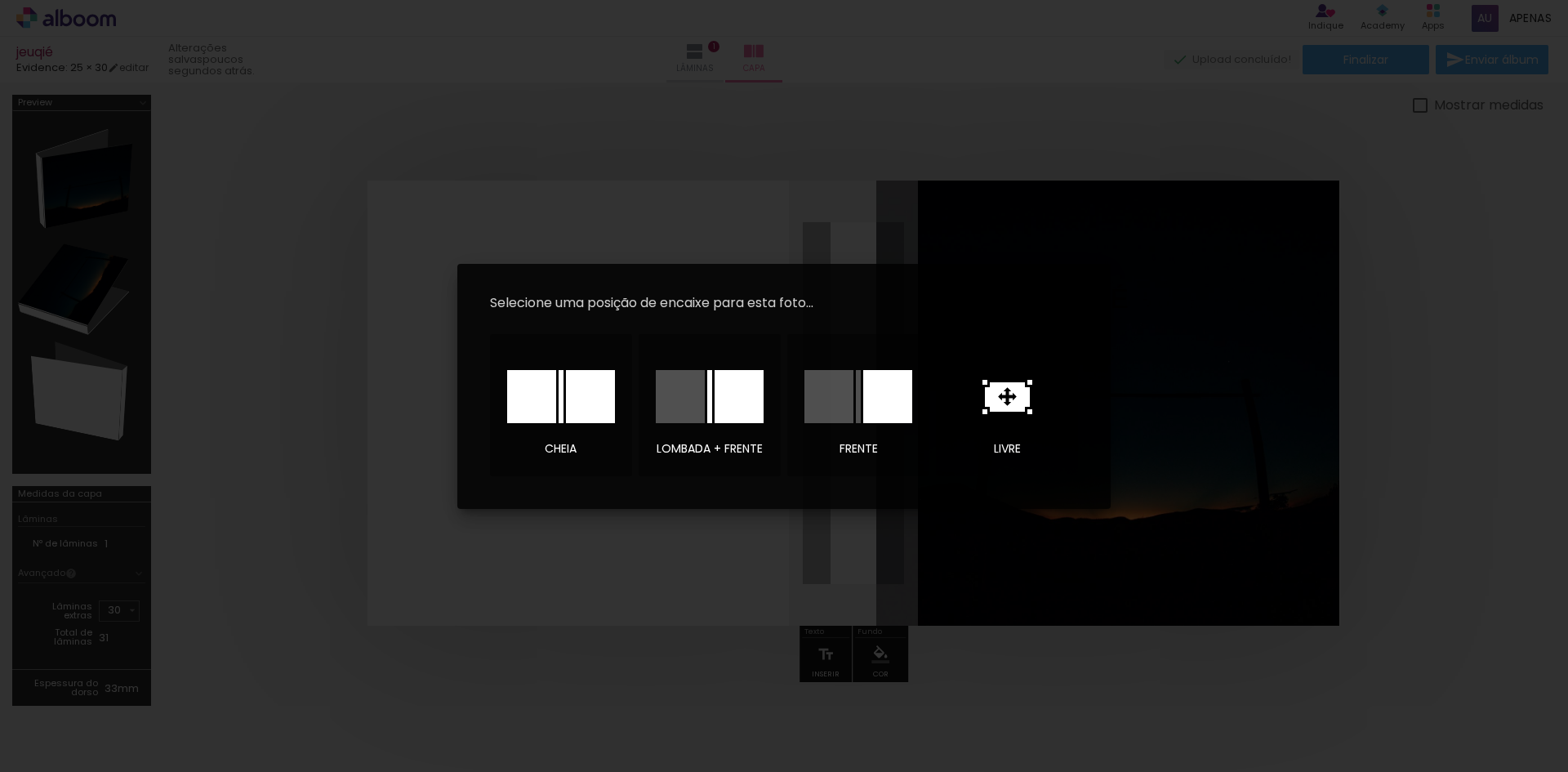
click at [645, 583] on iron-overlay-backdrop at bounding box center [784, 386] width 1568 height 772
click at [1114, 313] on iron-overlay-backdrop at bounding box center [784, 386] width 1568 height 772
click at [402, 323] on iron-overlay-backdrop at bounding box center [784, 386] width 1568 height 772
click at [1216, 269] on iron-overlay-backdrop at bounding box center [784, 386] width 1568 height 772
click at [733, 408] on div at bounding box center [739, 396] width 49 height 53
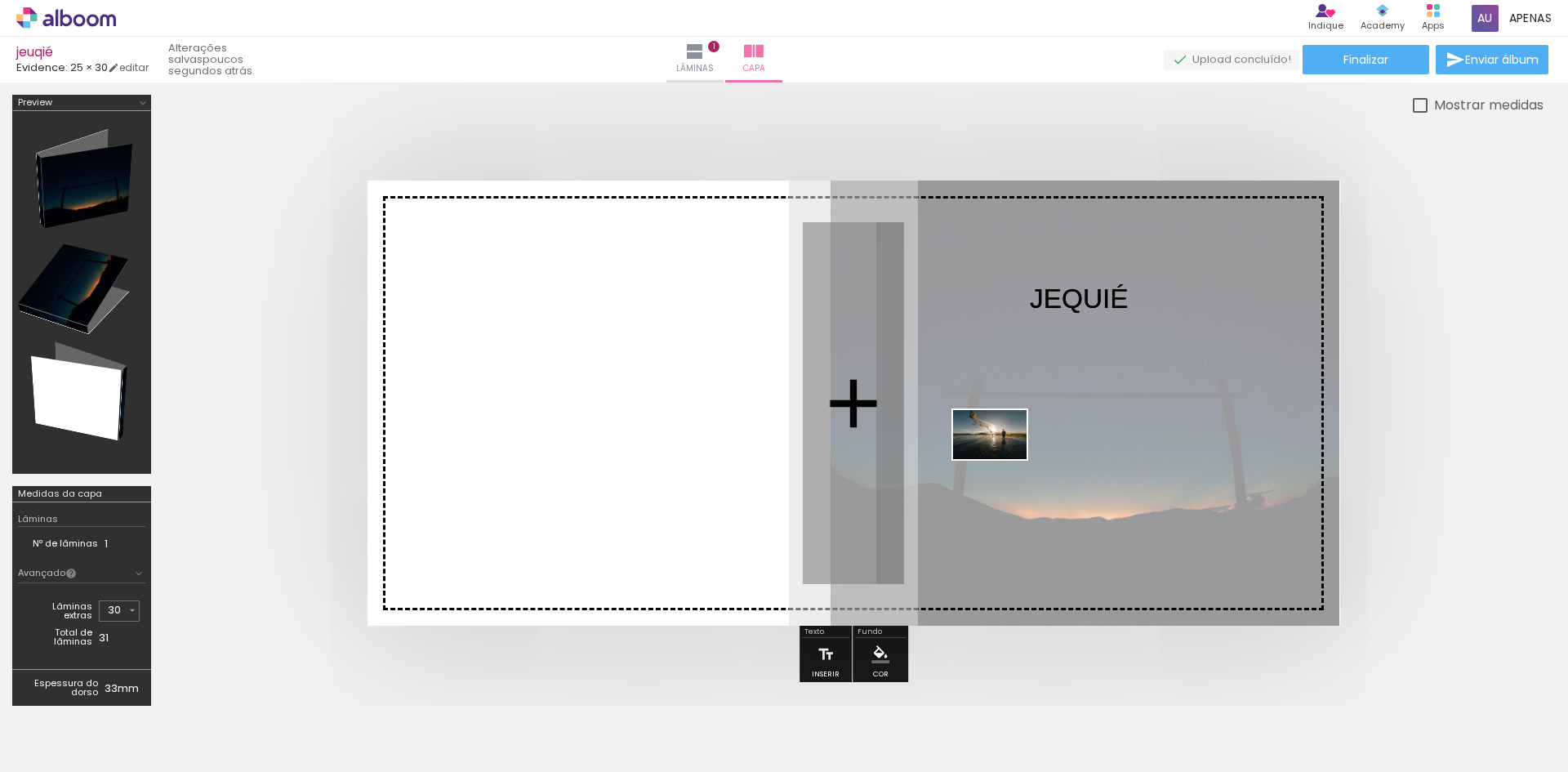
drag, startPoint x: 608, startPoint y: 719, endPoint x: 1002, endPoint y: 459, distance: 472.1
click at [1002, 459] on quentale-workspace at bounding box center [784, 386] width 1568 height 772
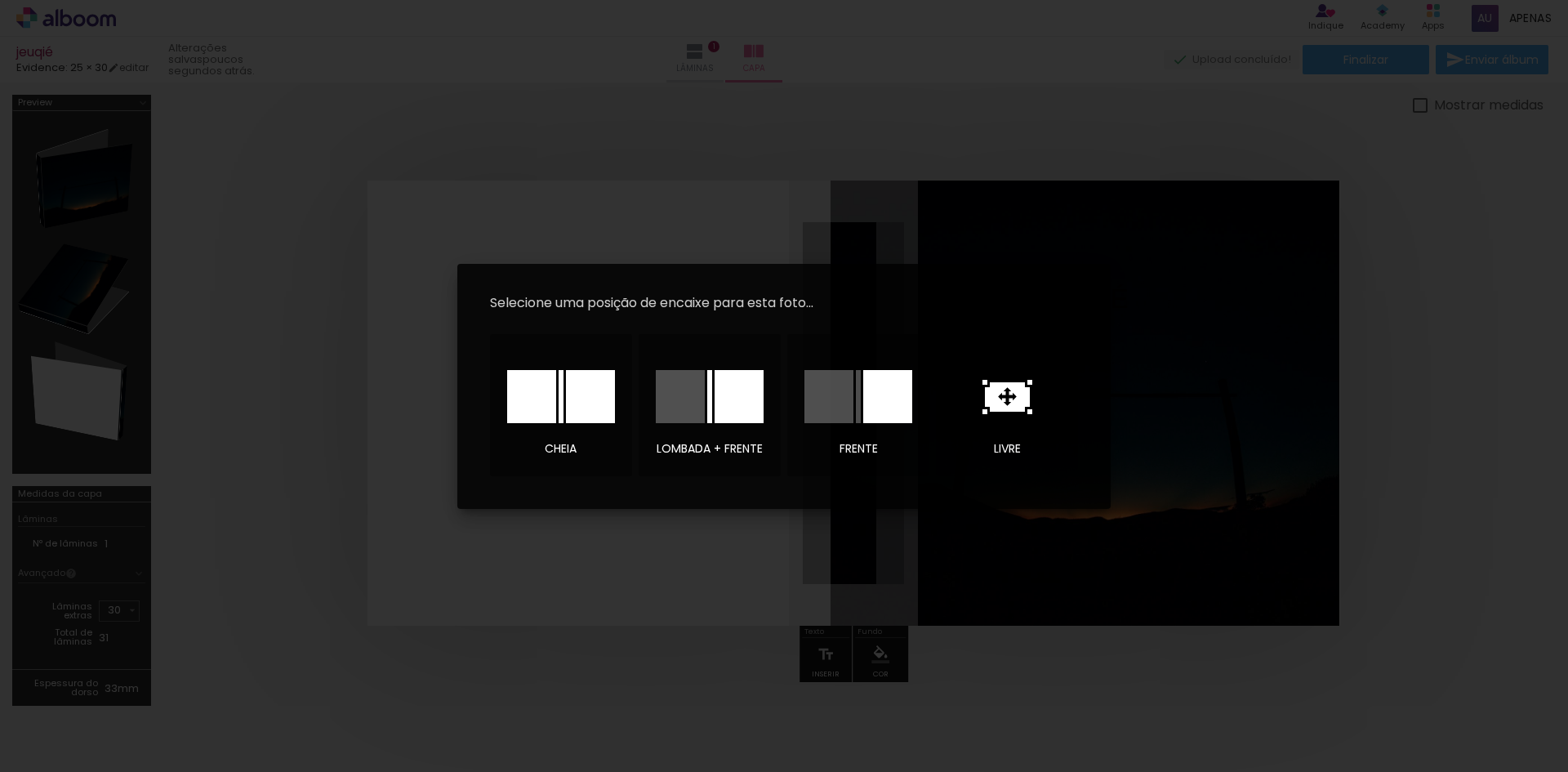
click at [724, 570] on iron-overlay-backdrop at bounding box center [784, 386] width 1568 height 772
click at [1003, 403] on icon at bounding box center [1008, 397] width 45 height 29
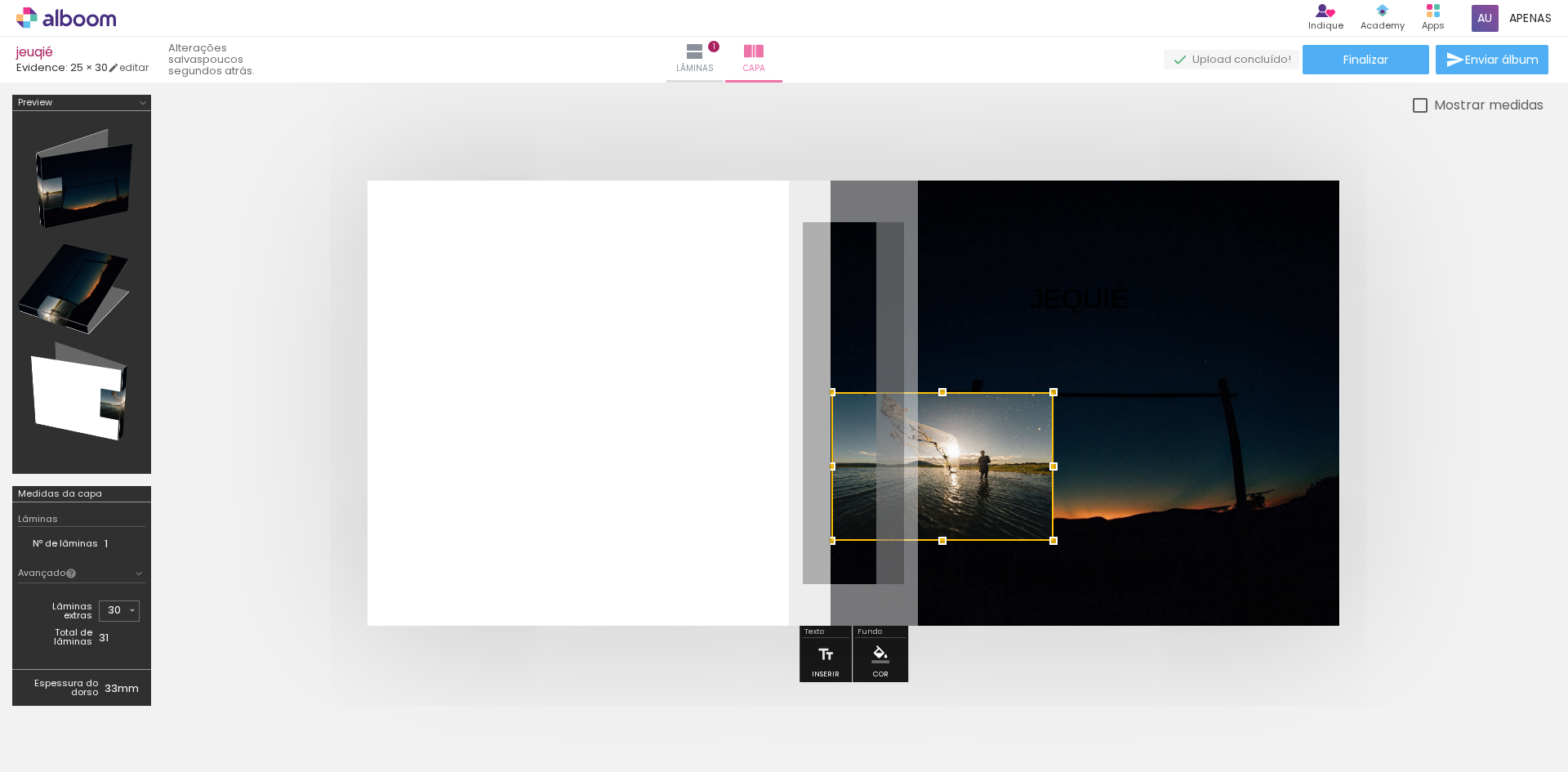
drag, startPoint x: 885, startPoint y: 425, endPoint x: 975, endPoint y: 488, distance: 109.9
click at [975, 488] on div at bounding box center [943, 466] width 222 height 149
click at [1007, 461] on div at bounding box center [943, 466] width 222 height 149
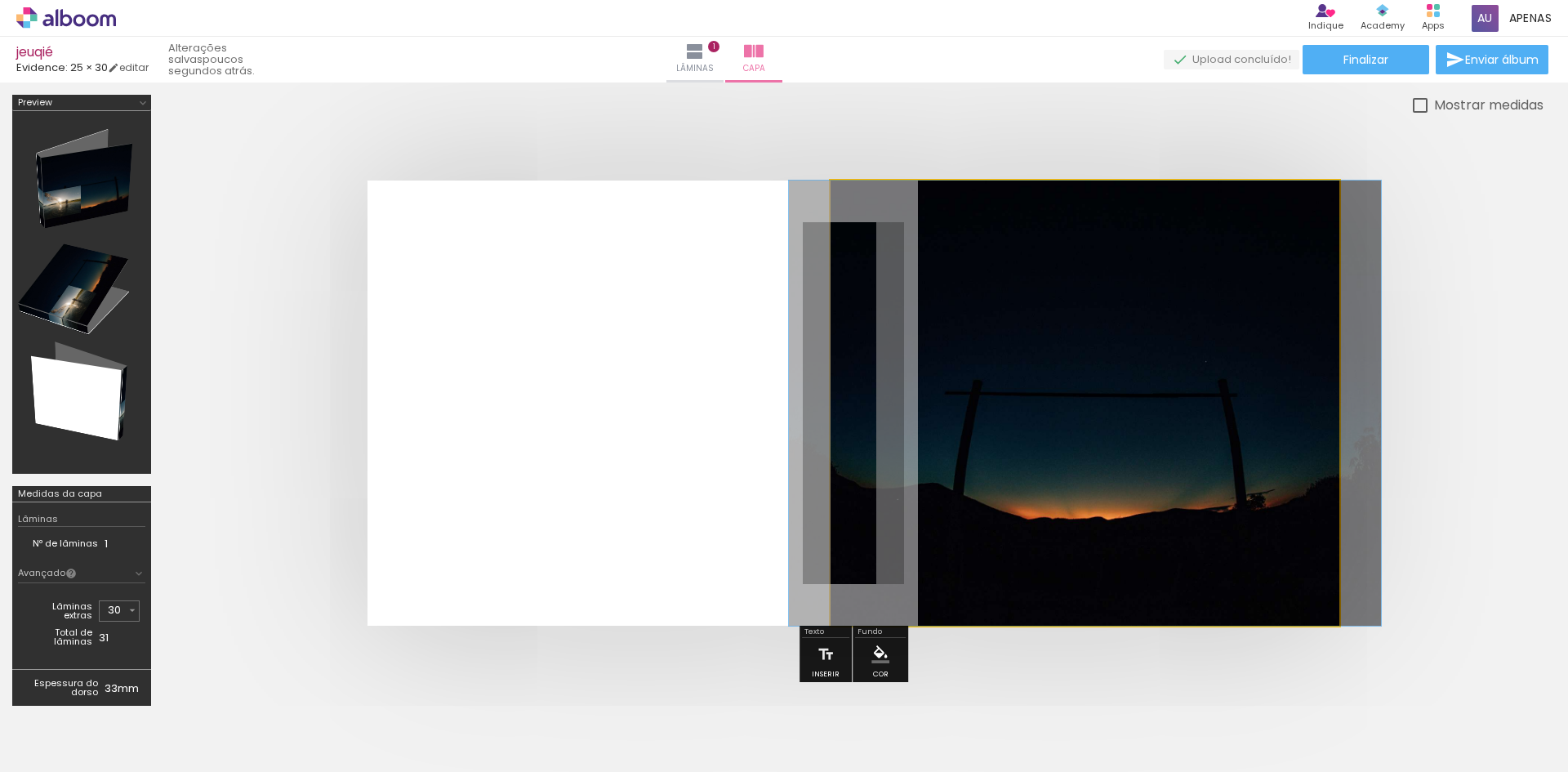
click at [1065, 441] on quentale-photo at bounding box center [1085, 403] width 509 height 445
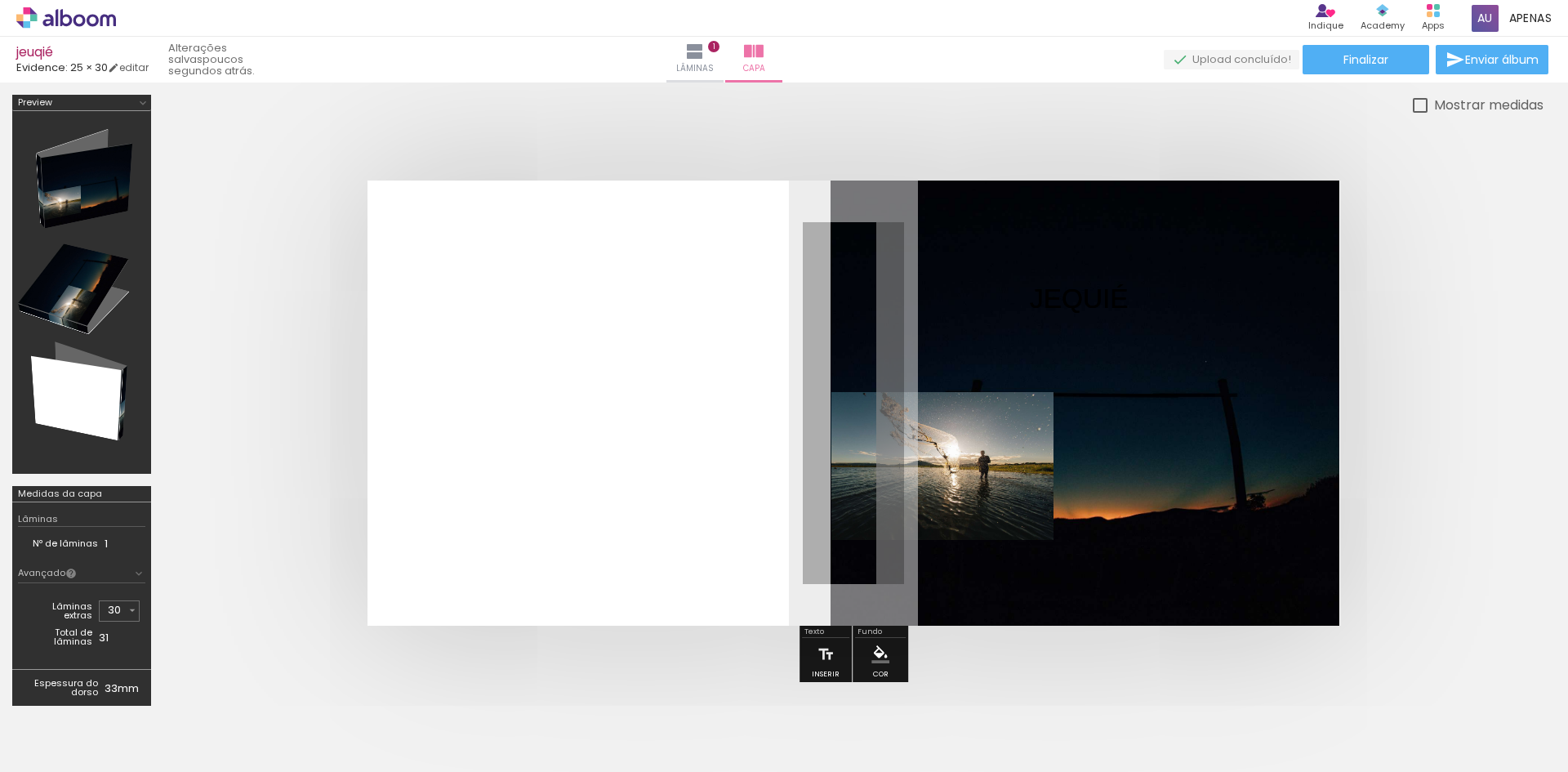
click at [1131, 403] on quentale-photo at bounding box center [1085, 403] width 509 height 445
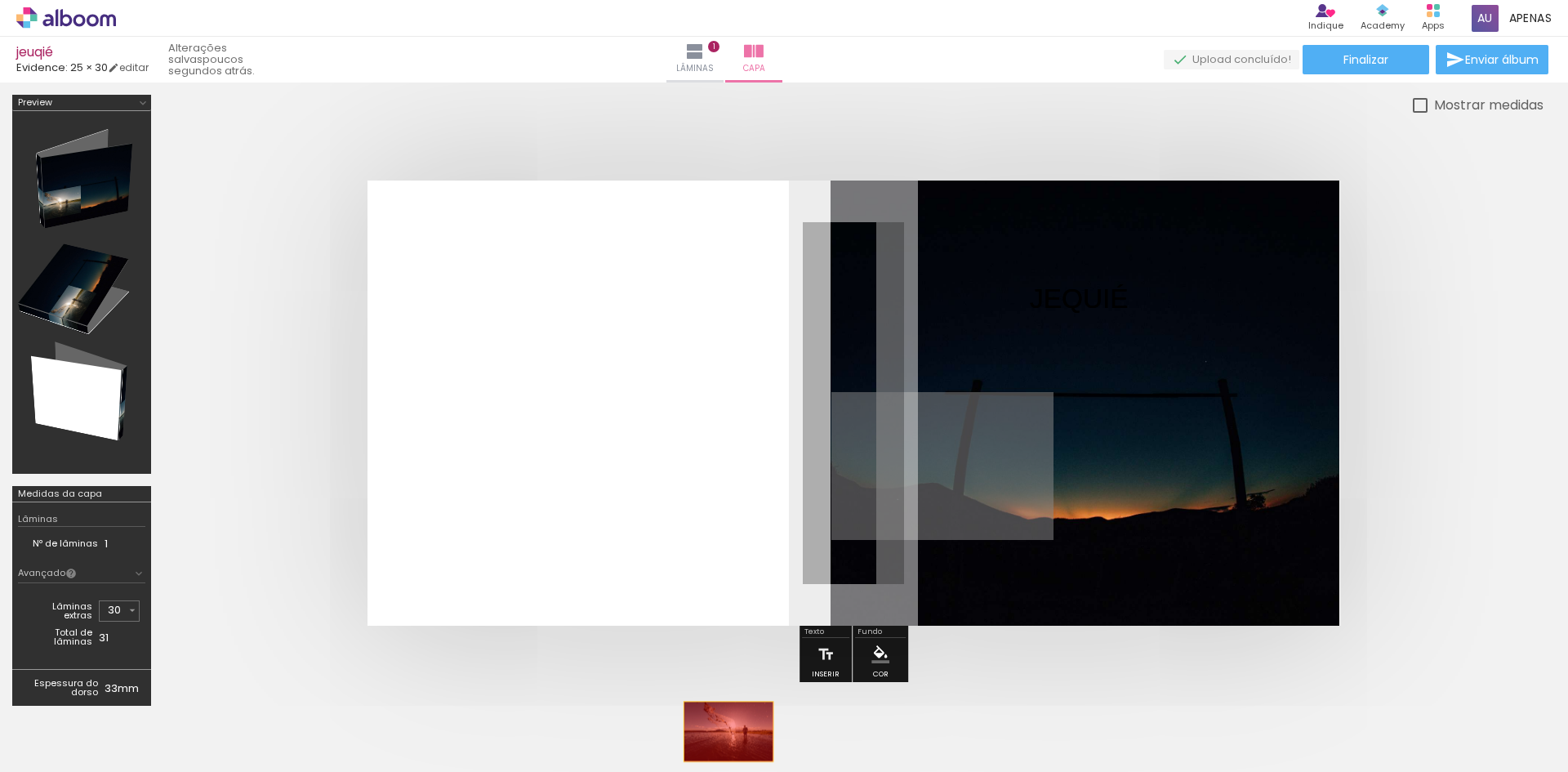
drag, startPoint x: 902, startPoint y: 557, endPoint x: 709, endPoint y: 758, distance: 278.7
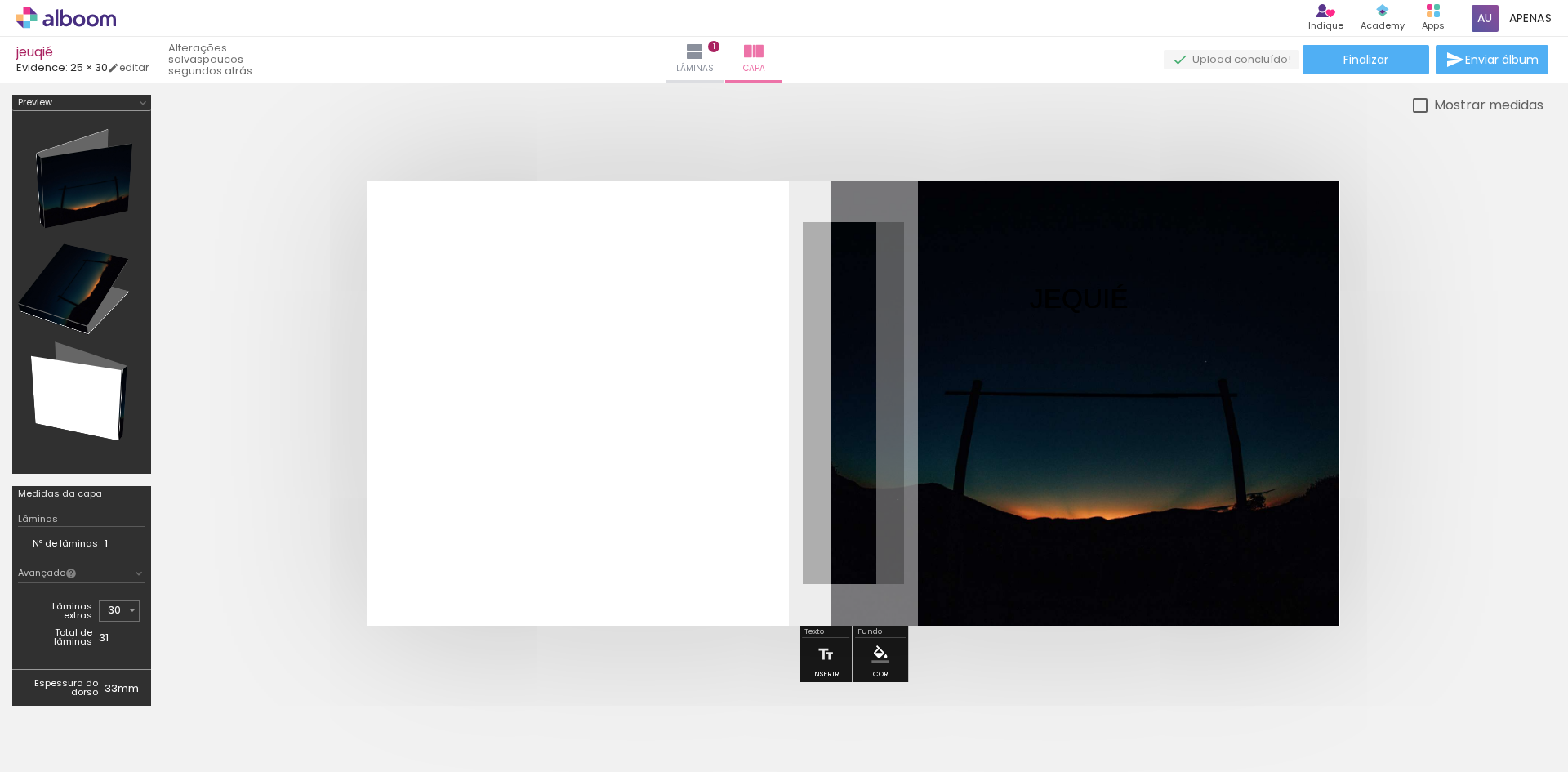
drag, startPoint x: 991, startPoint y: 438, endPoint x: 811, endPoint y: 730, distance: 343.0
click at [811, 730] on quentale-workspace at bounding box center [784, 386] width 1568 height 772
drag, startPoint x: 985, startPoint y: 412, endPoint x: 764, endPoint y: 755, distance: 408.0
click at [764, 755] on quentale-workspace at bounding box center [784, 386] width 1568 height 772
click at [975, 521] on div at bounding box center [943, 466] width 222 height 149
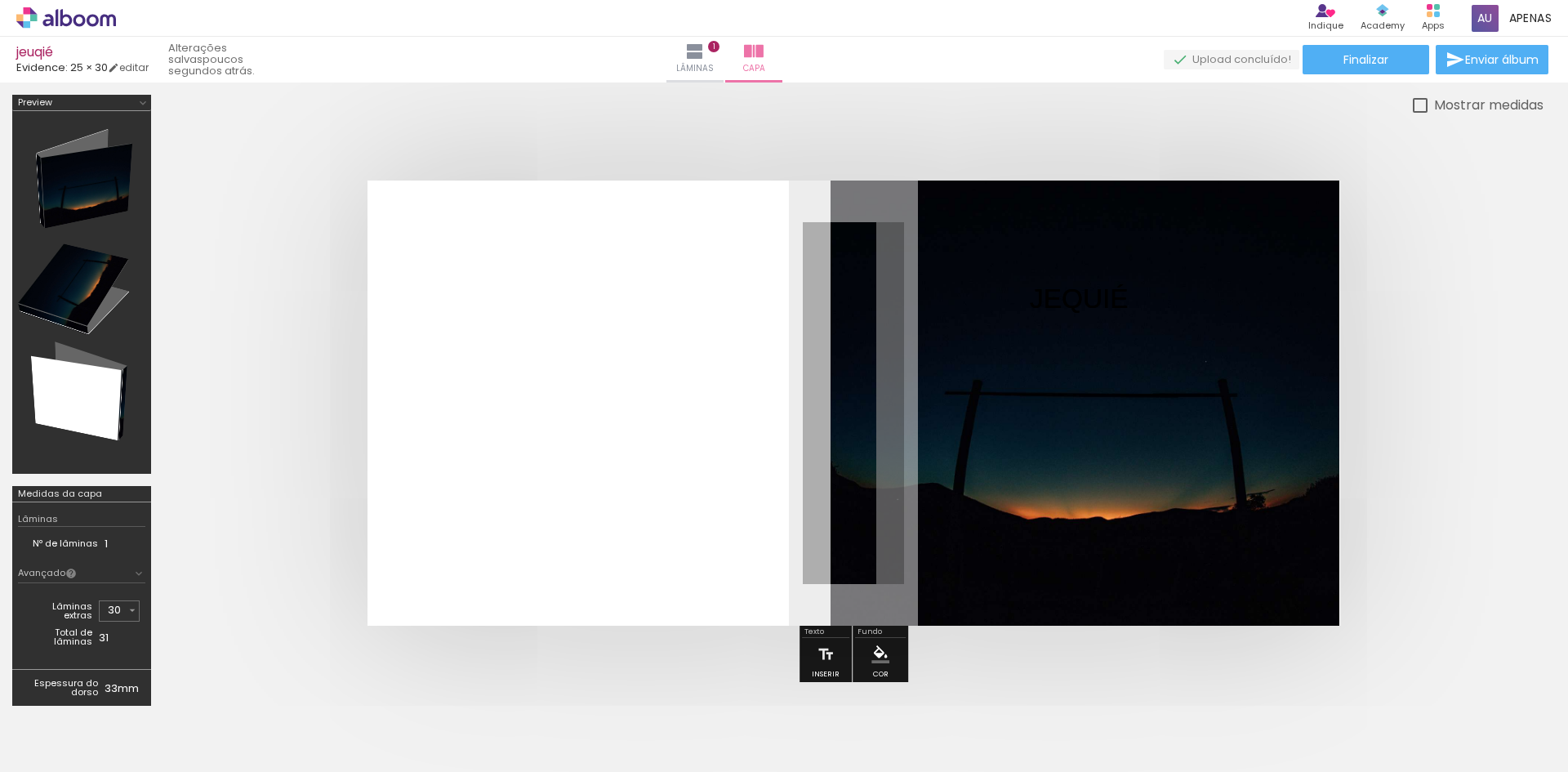
click at [992, 485] on div at bounding box center [943, 466] width 222 height 149
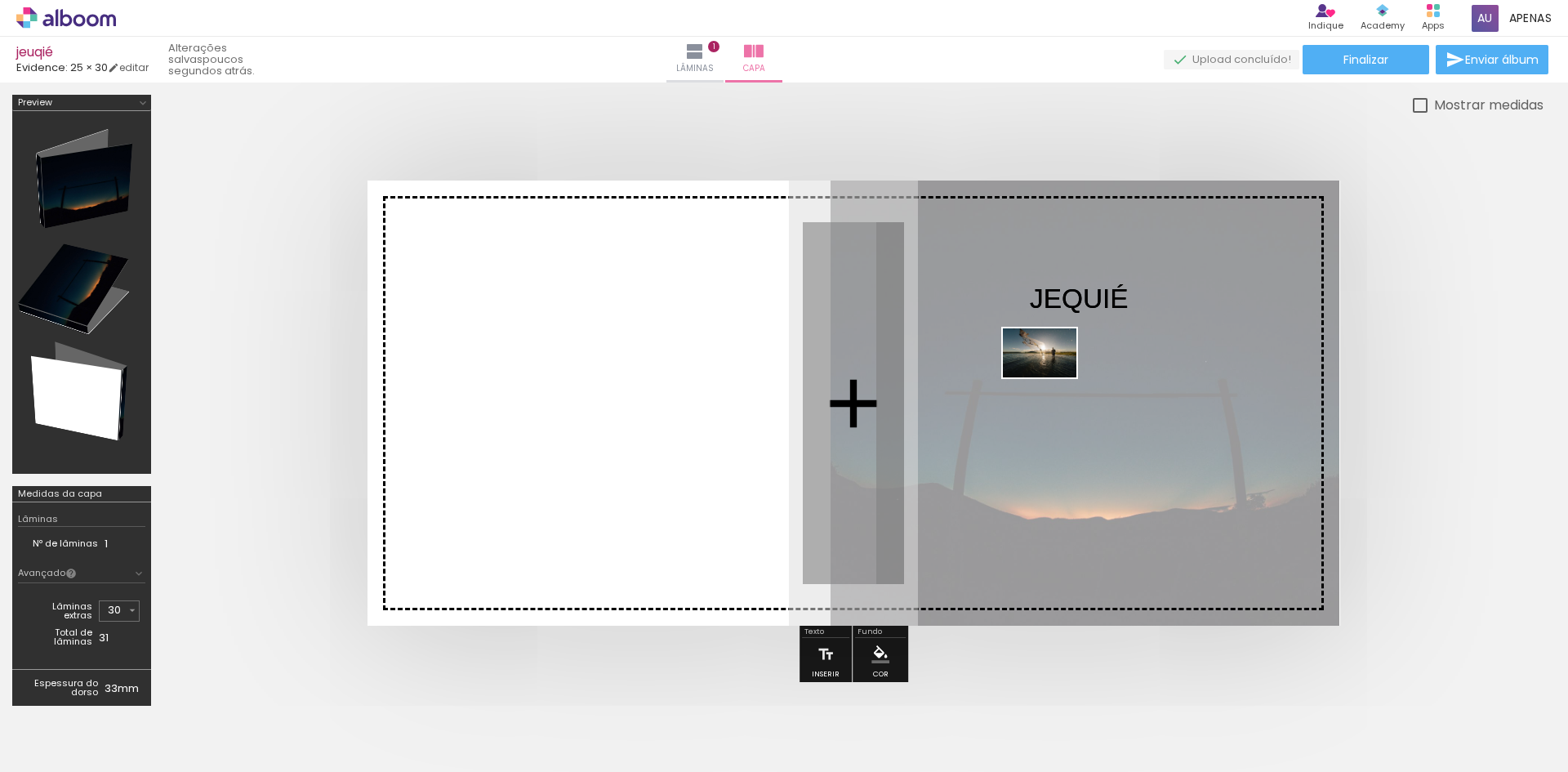
drag, startPoint x: 622, startPoint y: 729, endPoint x: 1052, endPoint y: 377, distance: 555.7
click at [1052, 377] on quentale-workspace at bounding box center [784, 386] width 1568 height 772
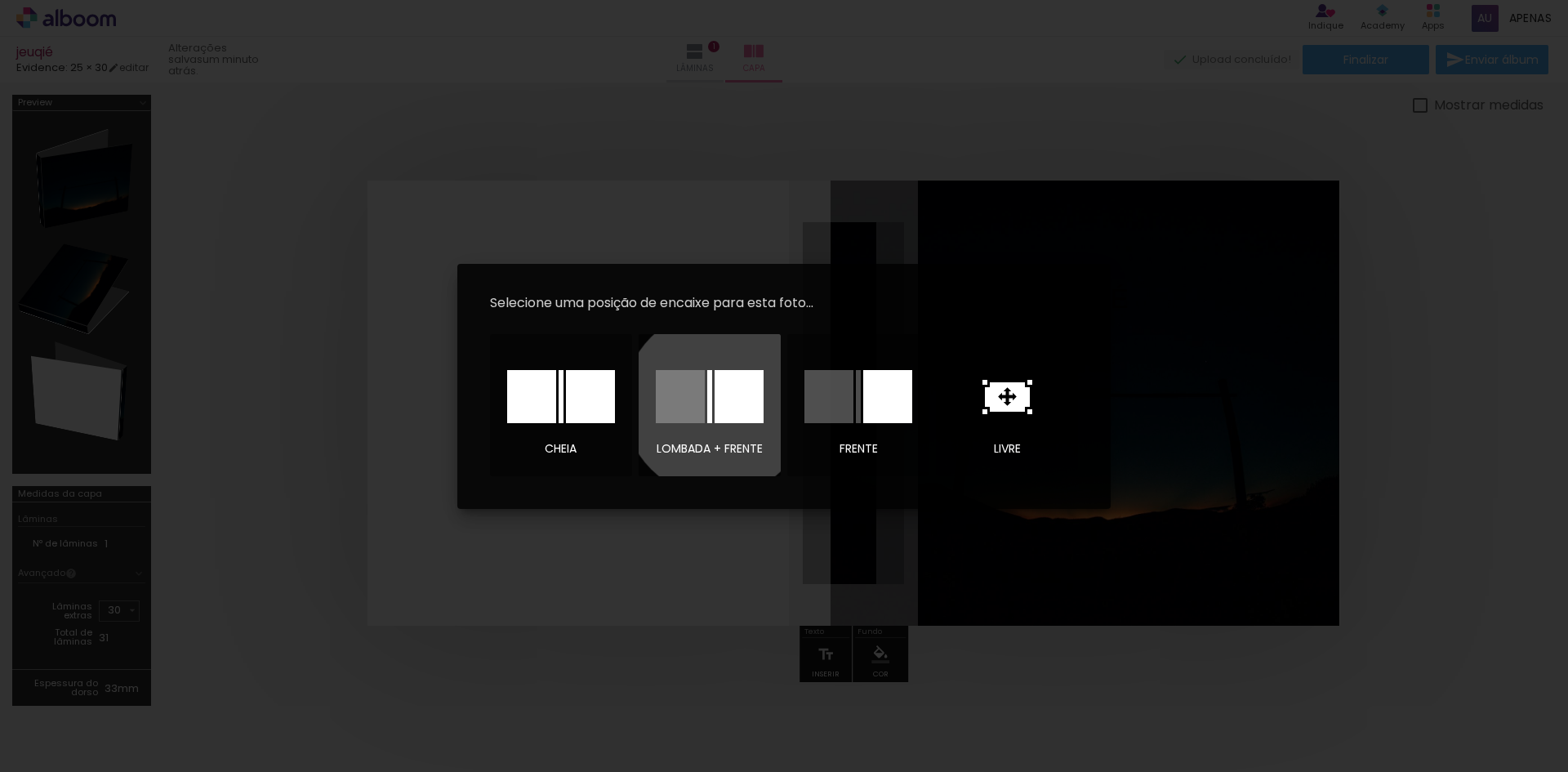
click at [717, 403] on div at bounding box center [739, 396] width 49 height 53
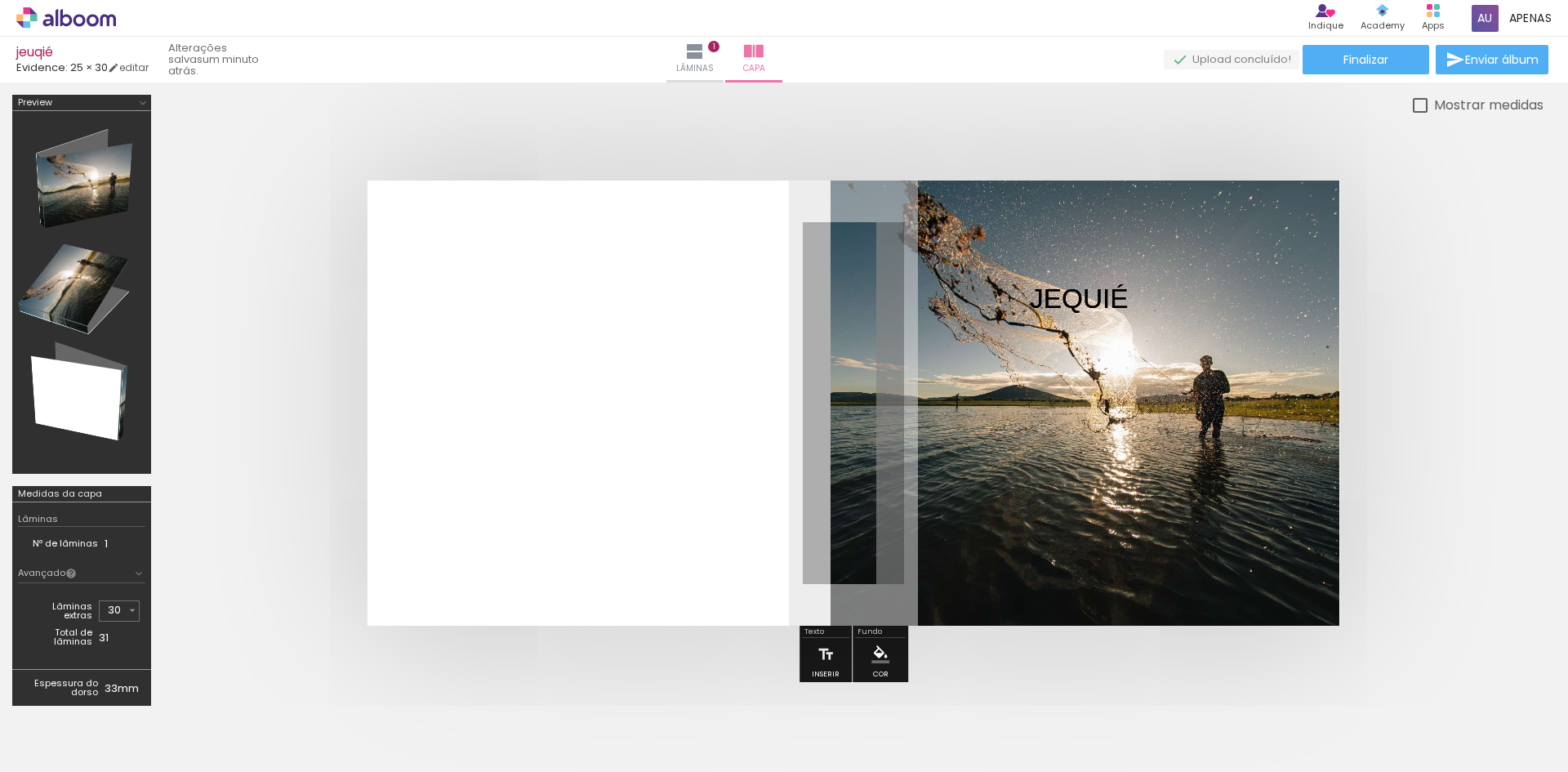
click at [284, 464] on quentale-cover at bounding box center [853, 403] width 1249 height 445
click at [699, 411] on quentale-layouter at bounding box center [853, 403] width 973 height 445
click at [640, 411] on quentale-layouter at bounding box center [853, 403] width 973 height 445
click at [597, 471] on quentale-layouter at bounding box center [853, 403] width 973 height 445
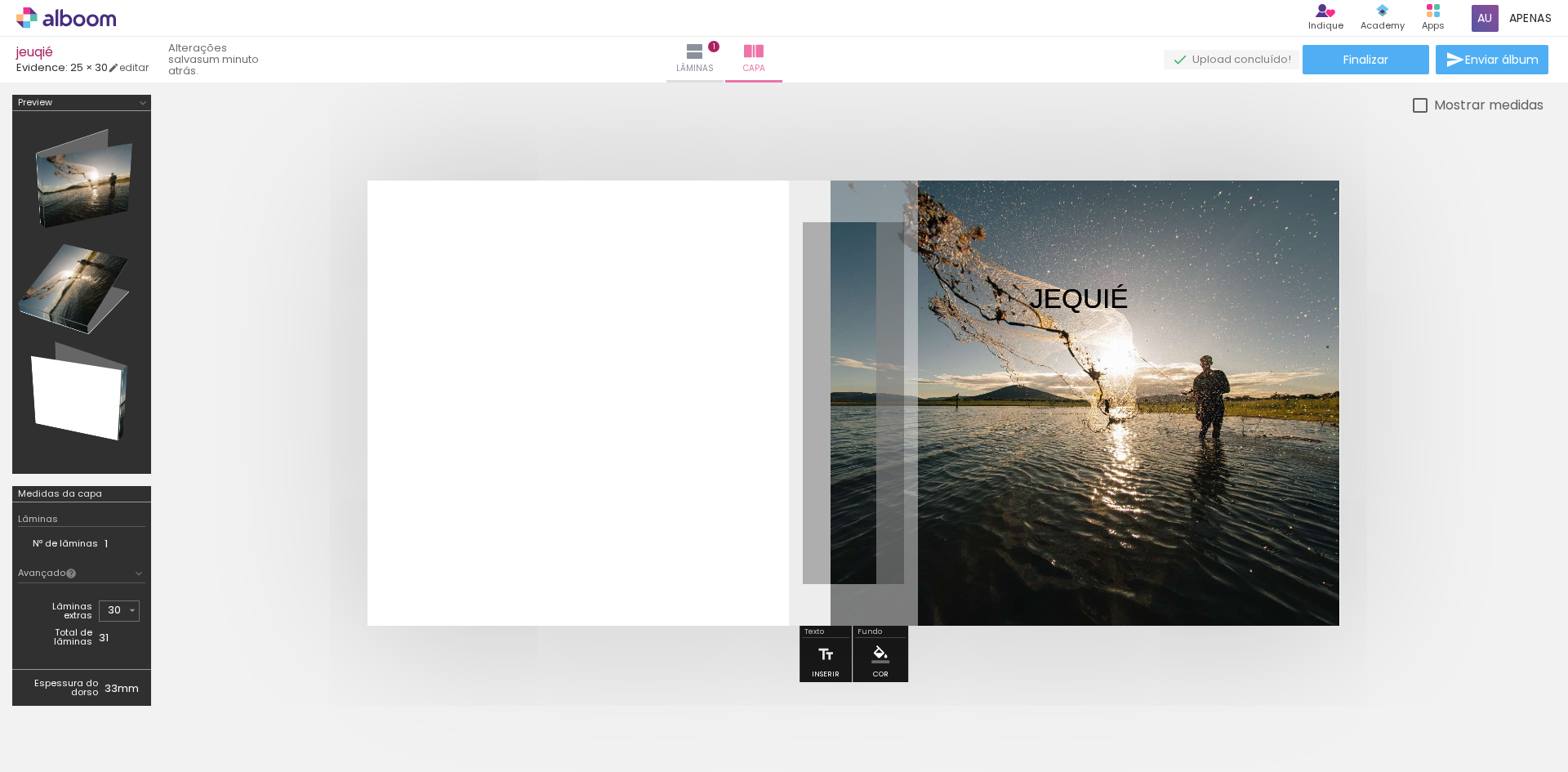
click at [597, 471] on quentale-layouter at bounding box center [853, 403] width 973 height 445
click at [871, 649] on iron-icon "color picker" at bounding box center [880, 654] width 18 height 18
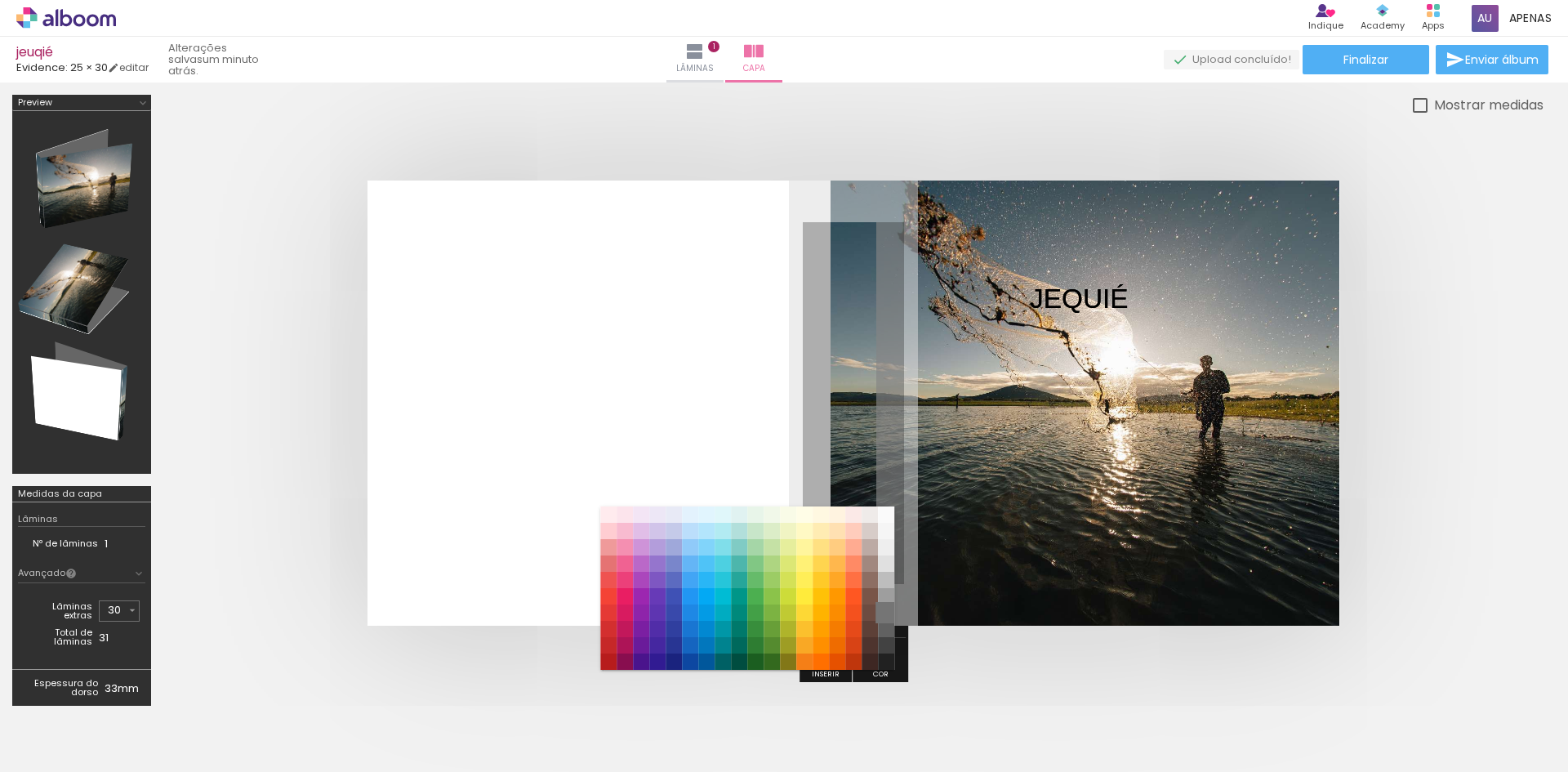
click at [887, 613] on paper-item "#757575" at bounding box center [885, 613] width 16 height 16
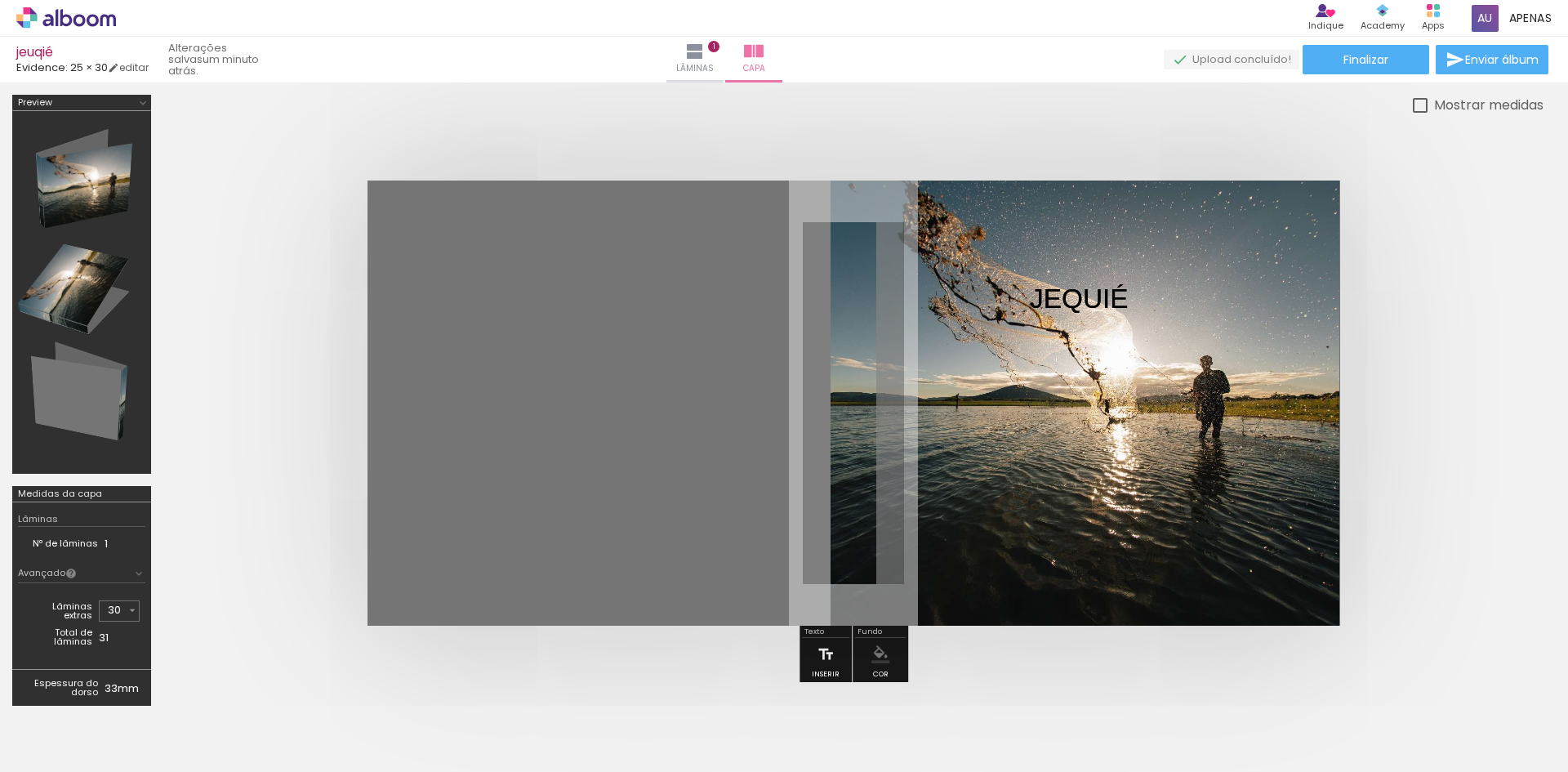
click at [879, 659] on iron-icon "color picker" at bounding box center [880, 654] width 18 height 18
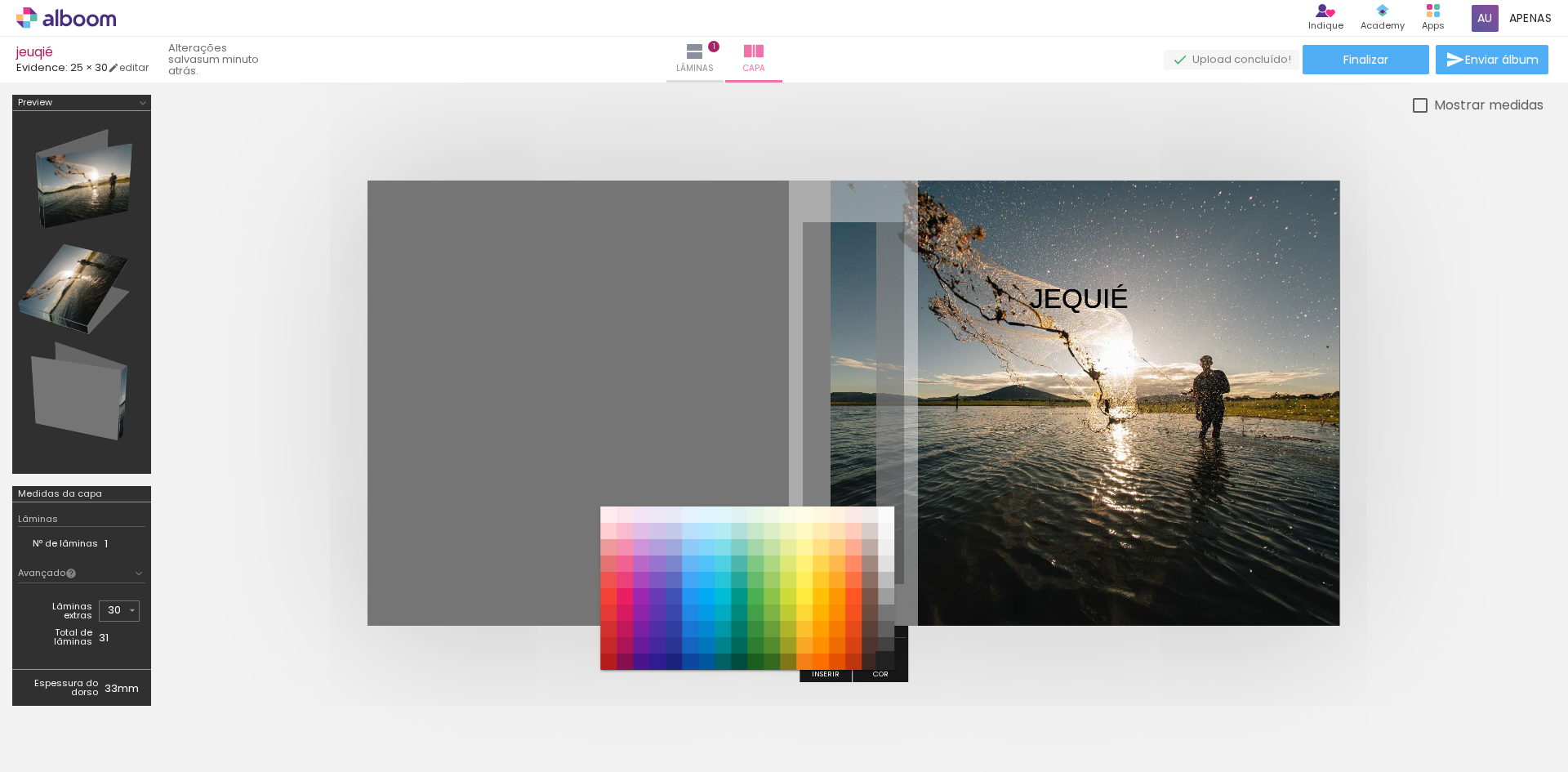
click at [888, 658] on paper-item "#212121" at bounding box center [885, 661] width 16 height 16
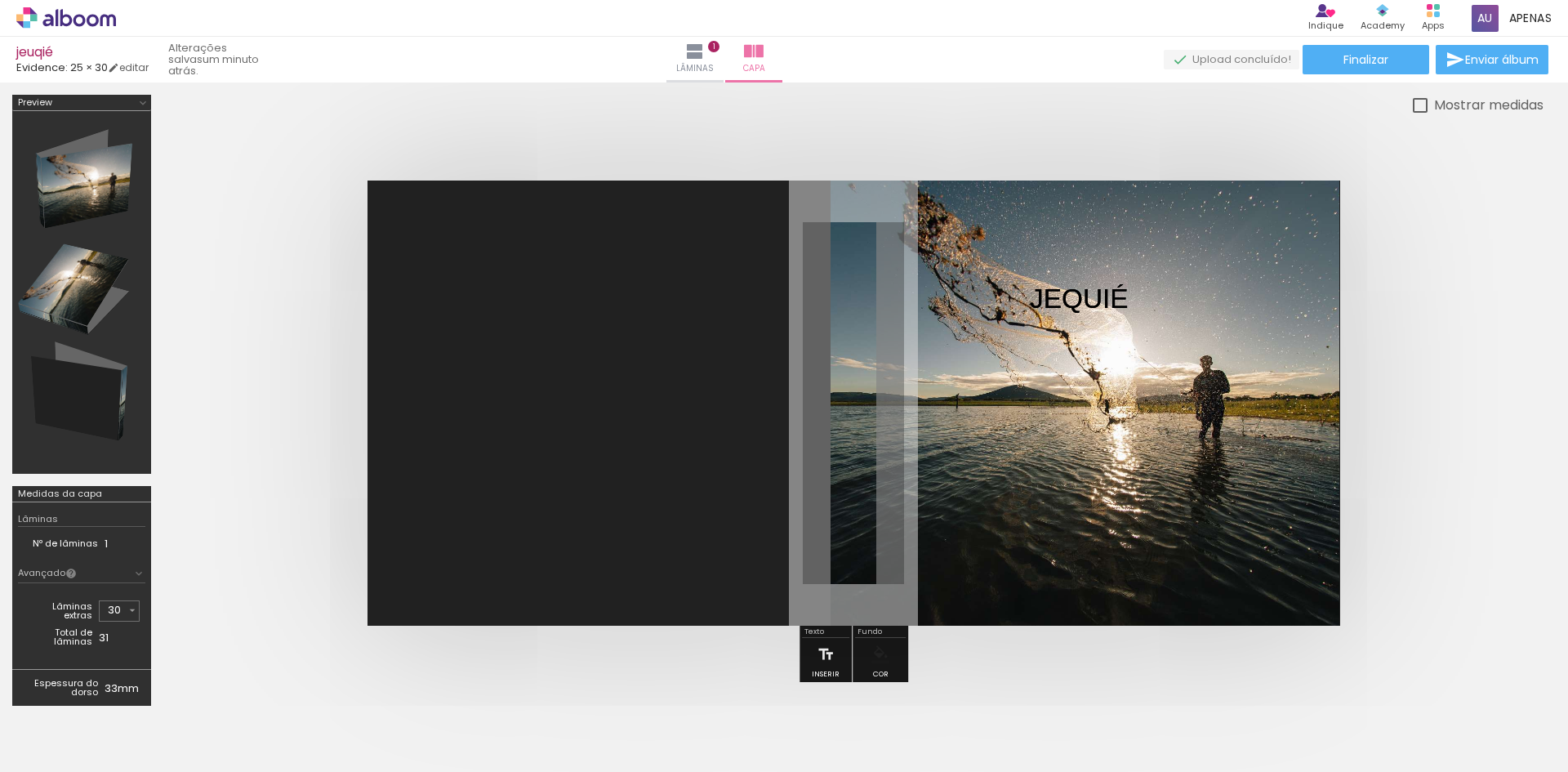
click at [284, 355] on quentale-cover at bounding box center [853, 403] width 1249 height 445
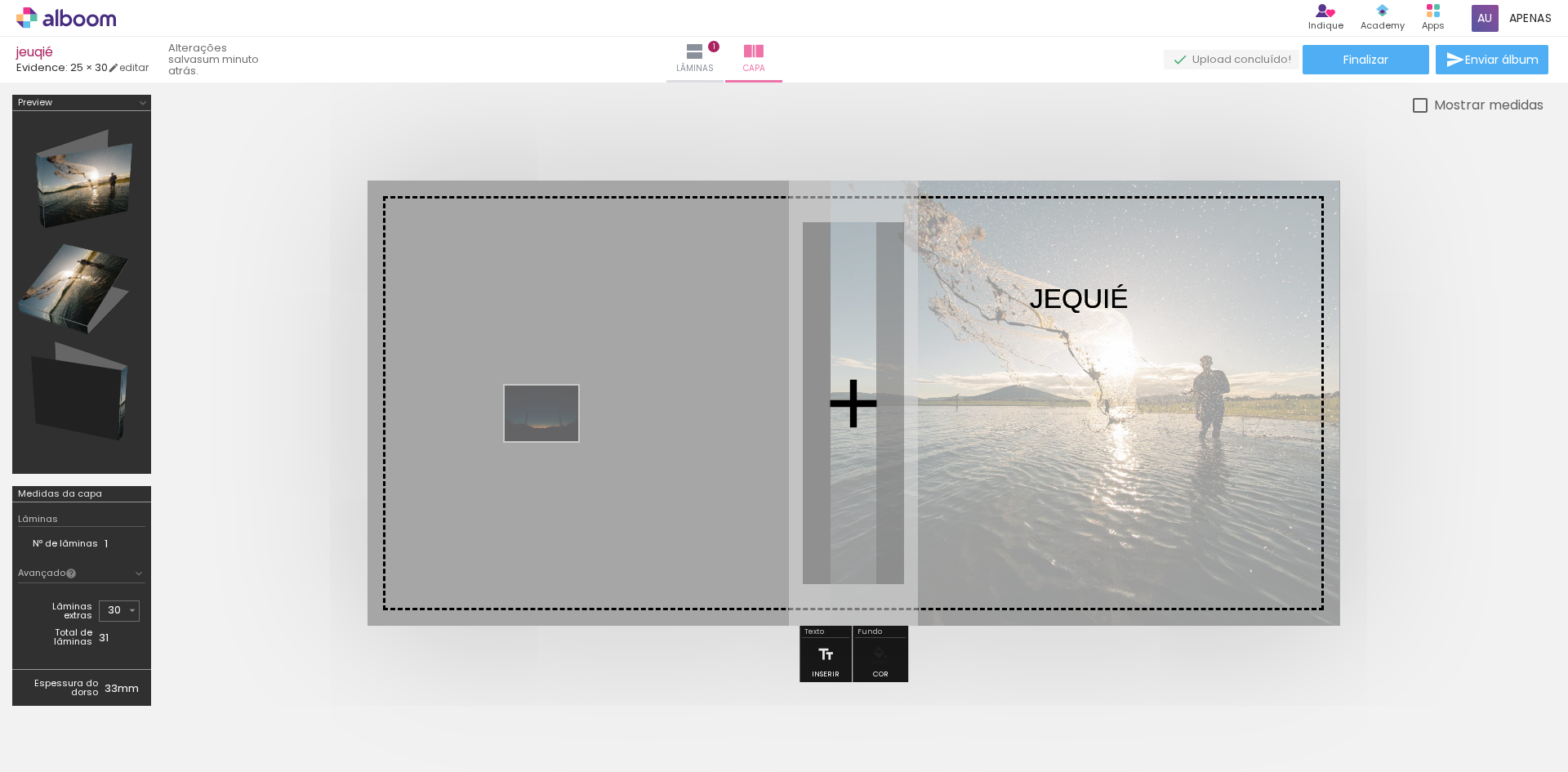
drag, startPoint x: 548, startPoint y: 665, endPoint x: 554, endPoint y: 434, distance: 231.1
click at [554, 434] on quentale-workspace at bounding box center [784, 386] width 1568 height 772
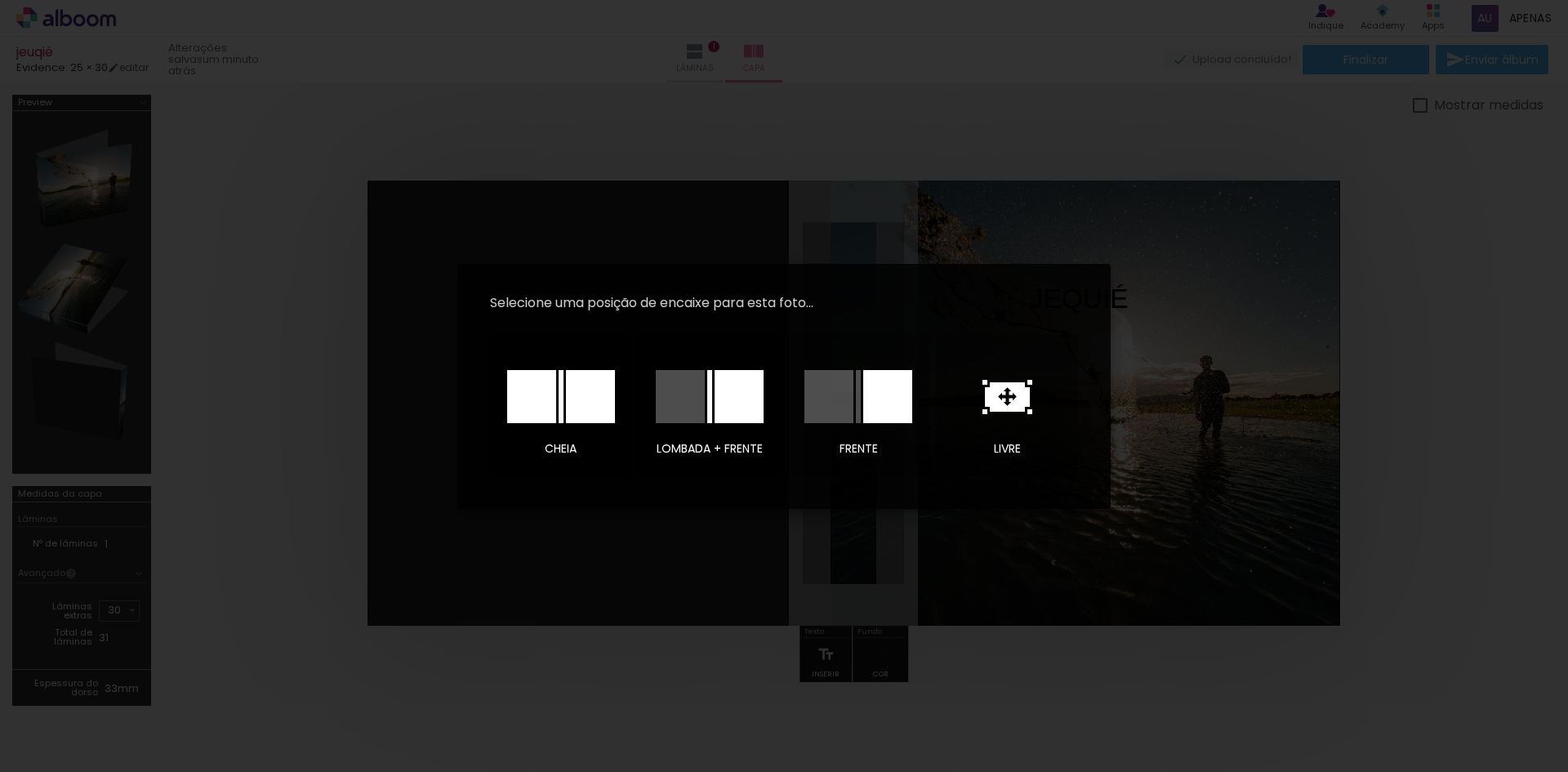
click at [1377, 253] on iron-overlay-backdrop at bounding box center [784, 386] width 1568 height 772
click at [1095, 289] on paper-dialog at bounding box center [784, 386] width 653 height 245
click at [1405, 302] on iron-overlay-backdrop at bounding box center [784, 386] width 1568 height 772
click at [680, 405] on div at bounding box center [680, 396] width 49 height 53
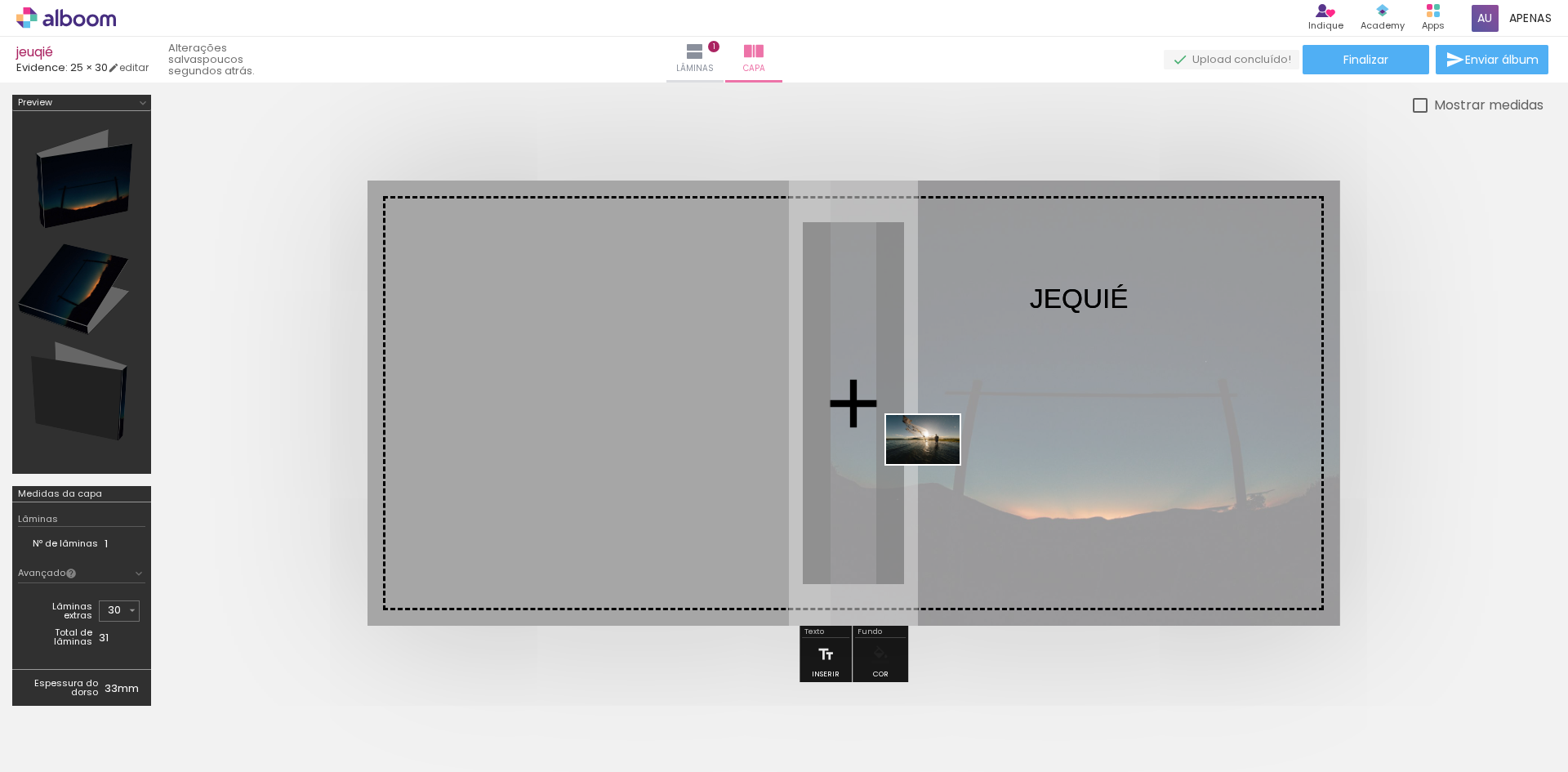
drag, startPoint x: 694, startPoint y: 657, endPoint x: 935, endPoint y: 464, distance: 308.8
click at [935, 464] on quentale-workspace at bounding box center [784, 386] width 1568 height 772
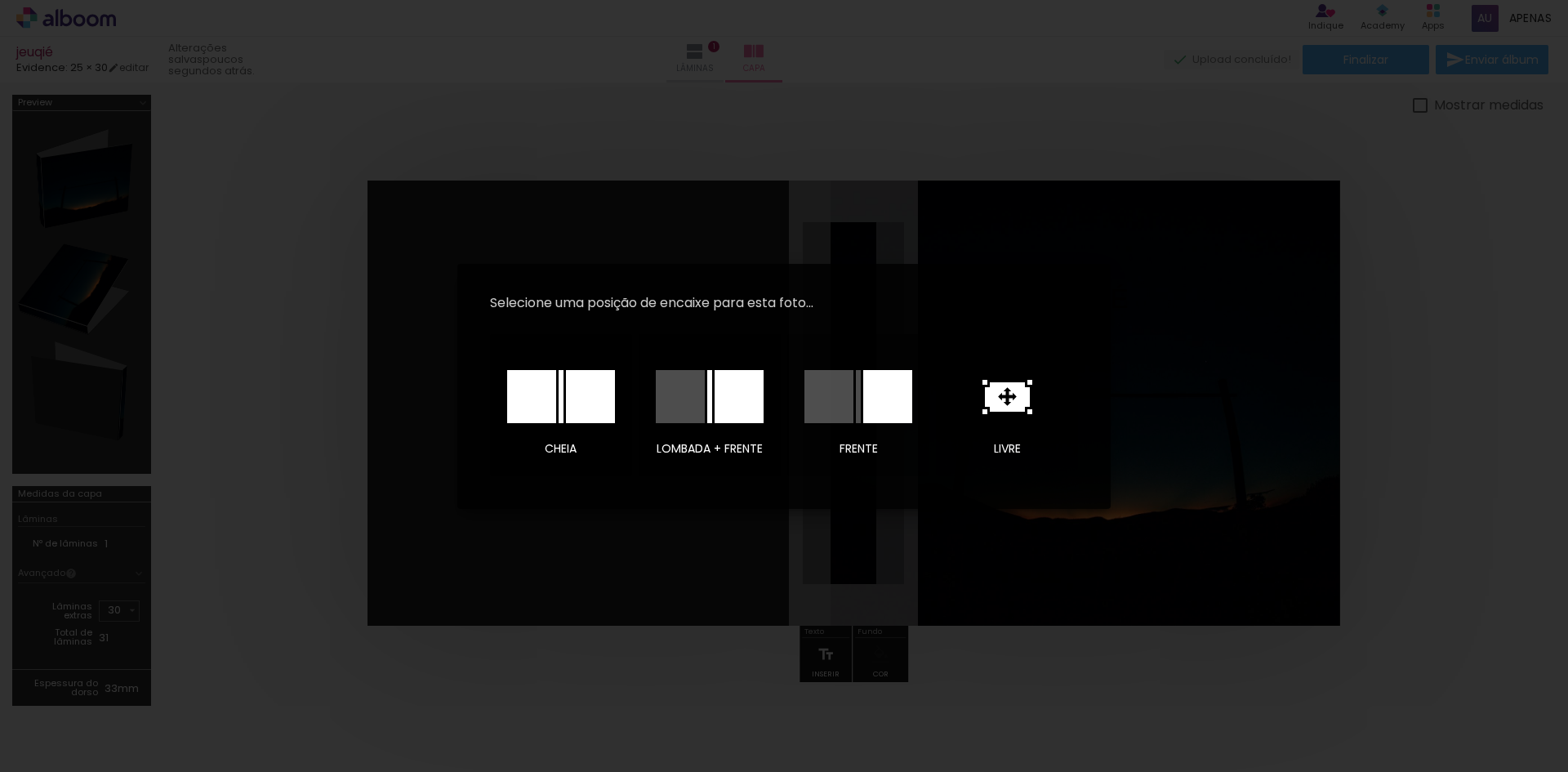
click at [711, 400] on div at bounding box center [709, 396] width 5 height 53
